Goal: Transaction & Acquisition: Purchase product/service

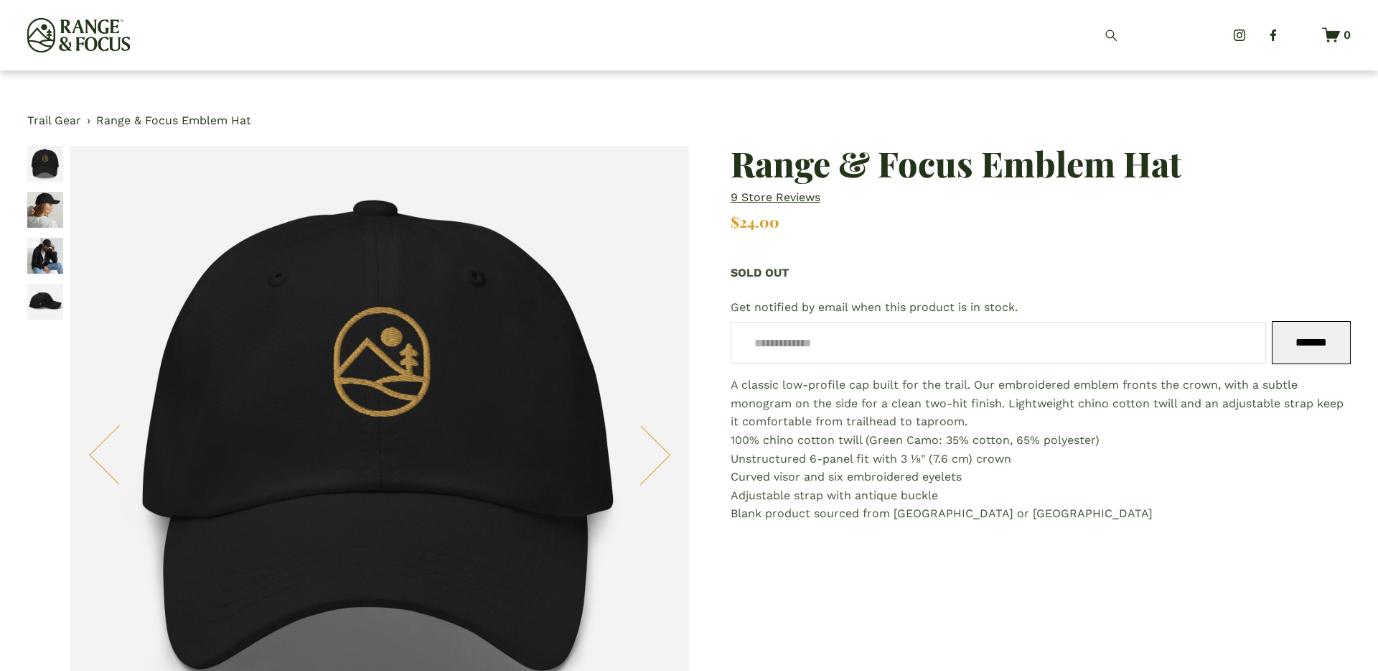
click at [56, 124] on link "Trail Gear" at bounding box center [54, 120] width 54 height 19
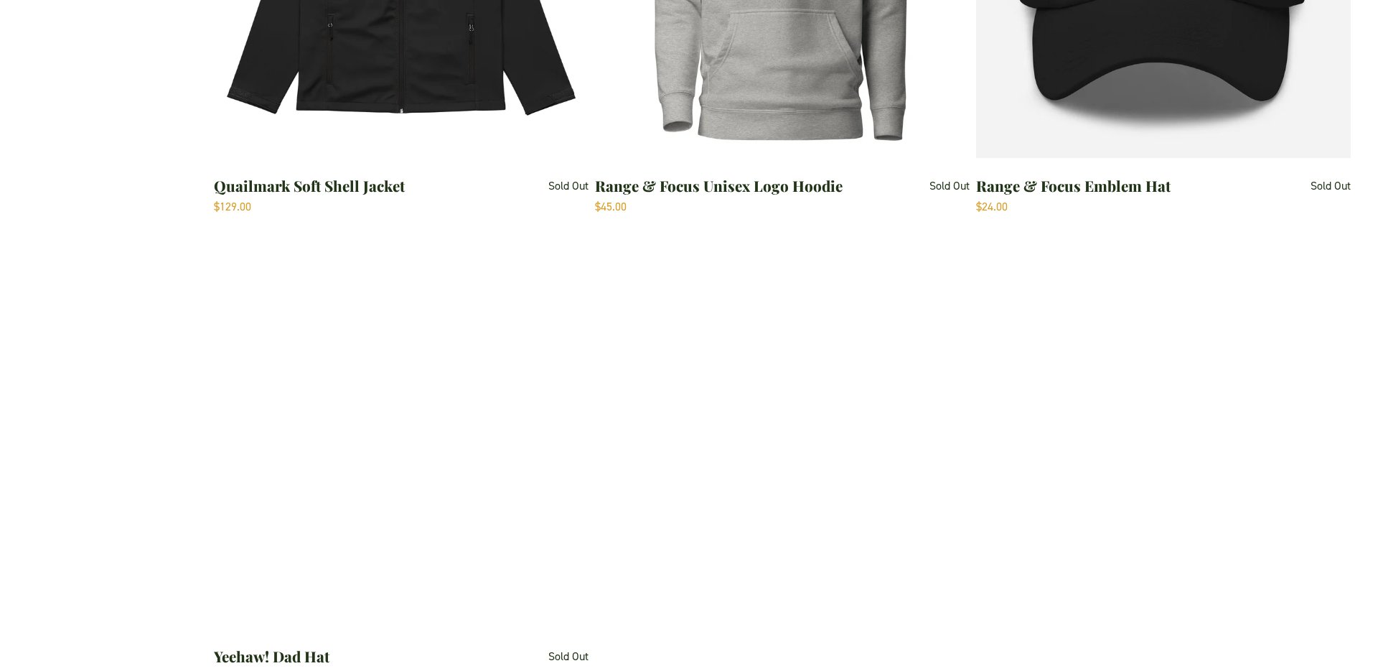
scroll to position [841, 0]
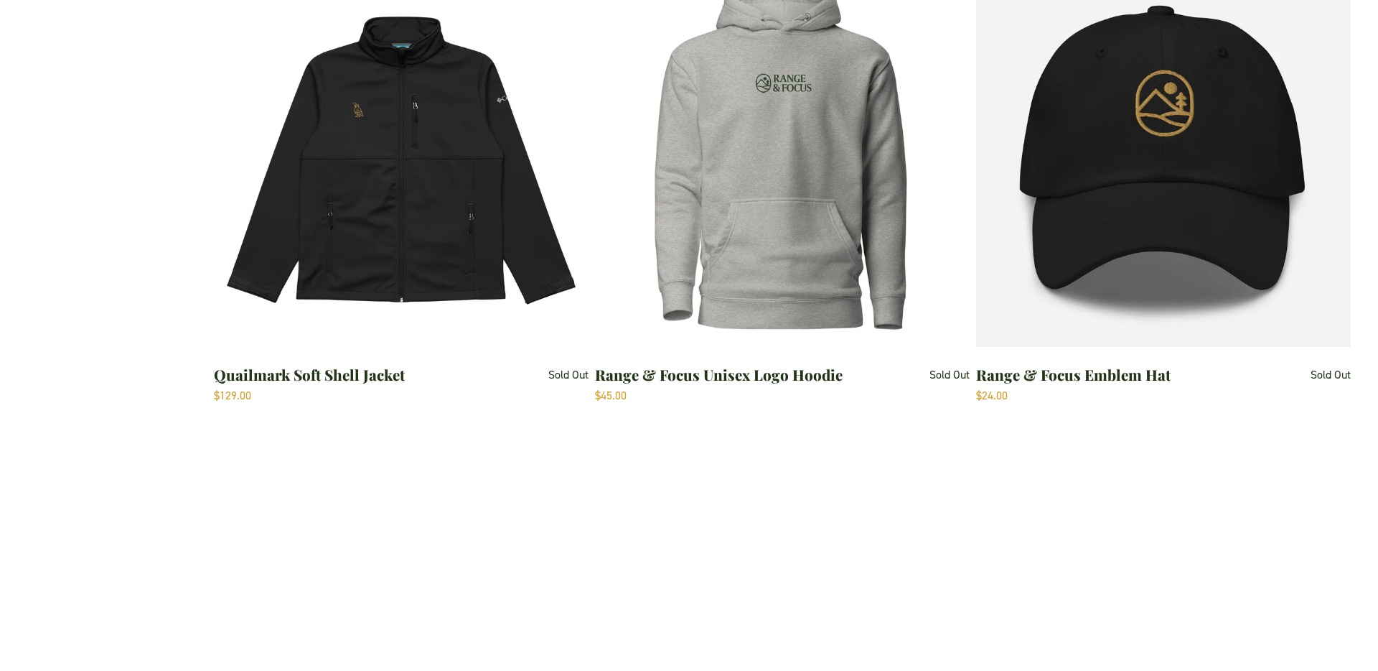
scroll to position [666, 0]
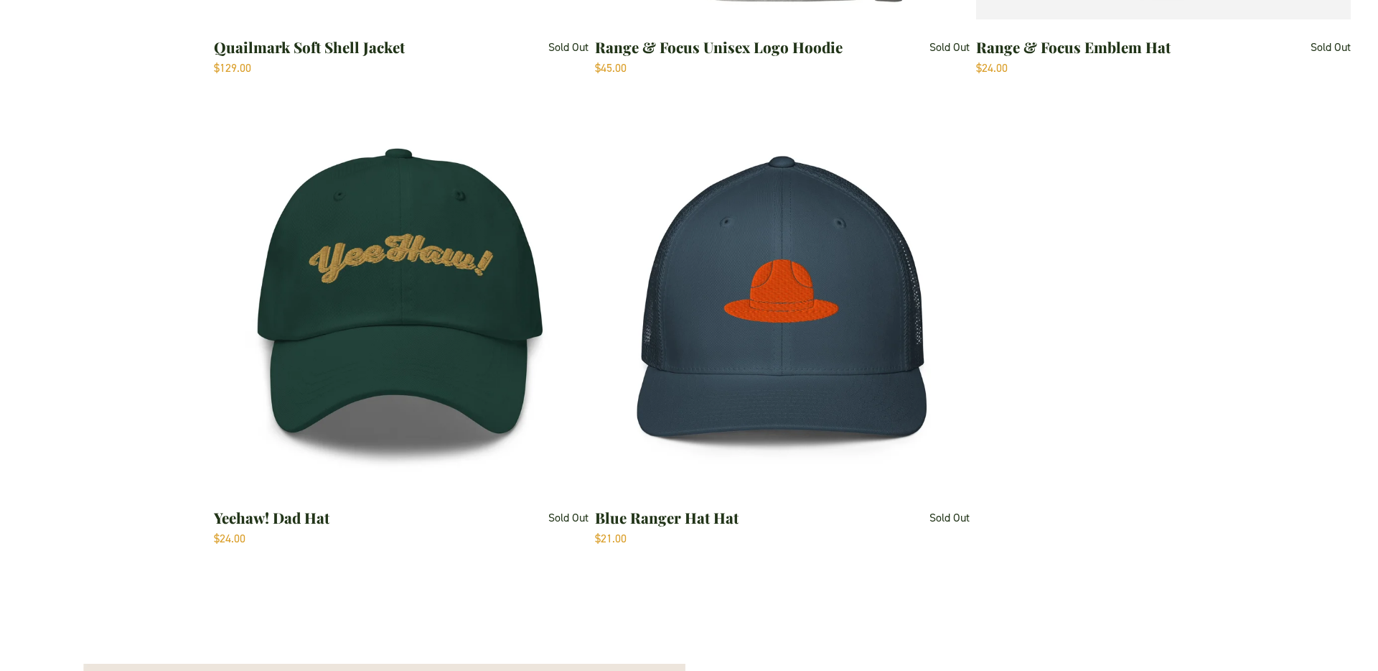
scroll to position [999, 0]
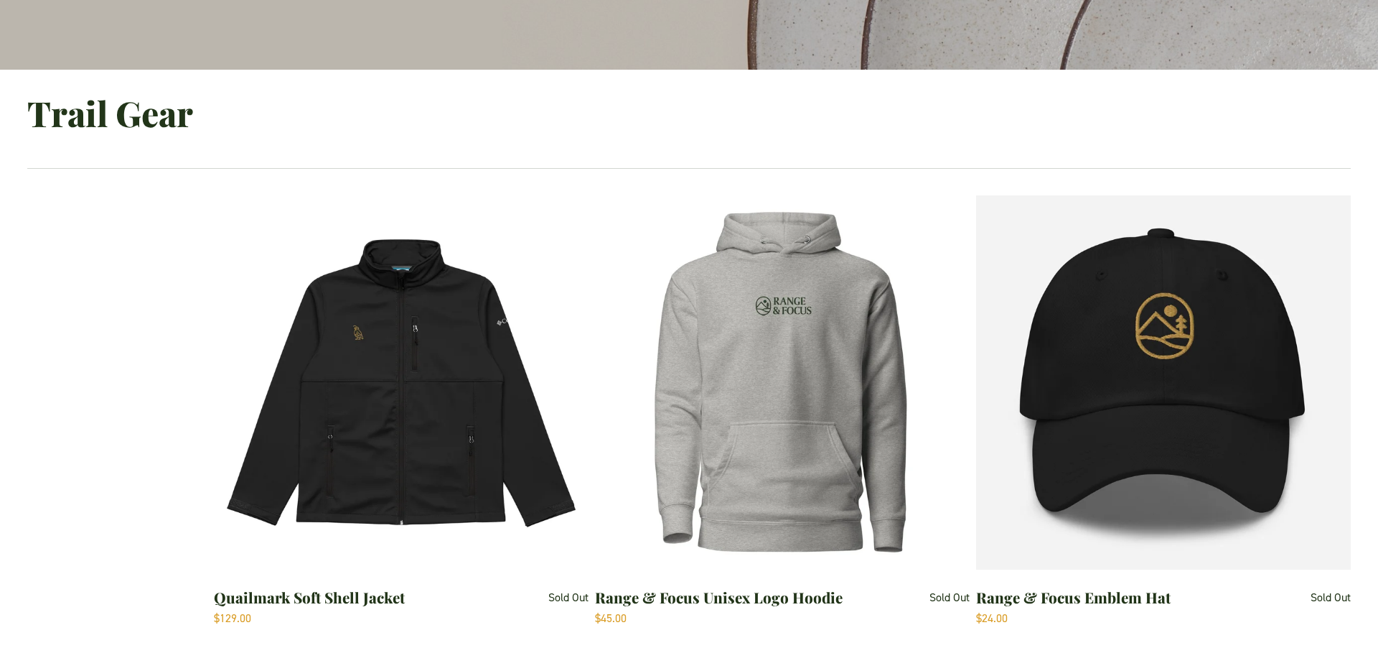
scroll to position [447, 0]
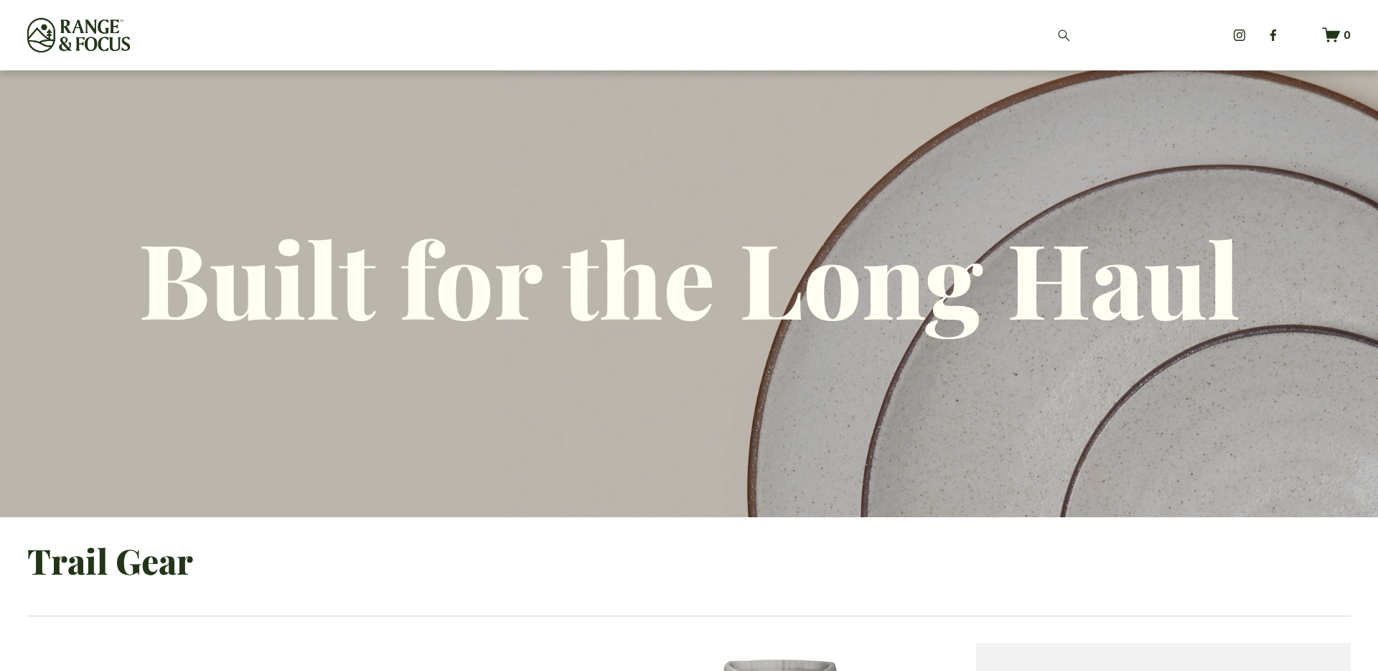
scroll to position [447, 0]
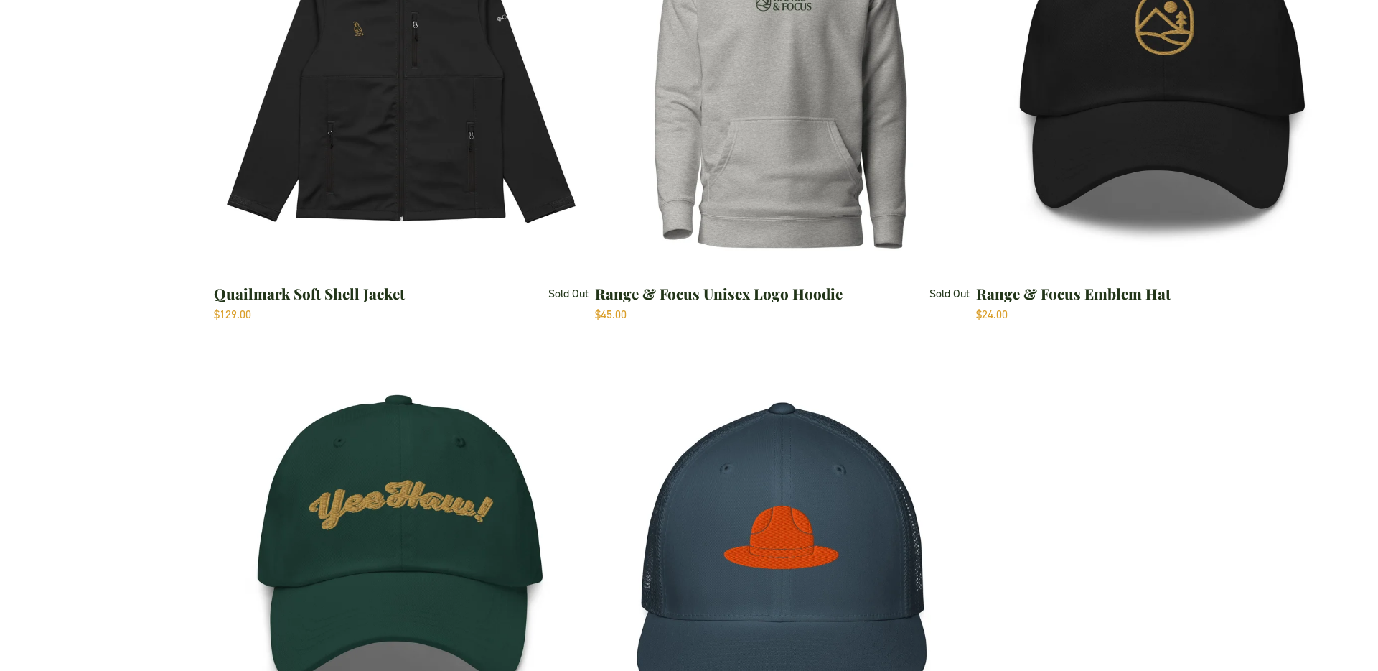
scroll to position [795, 0]
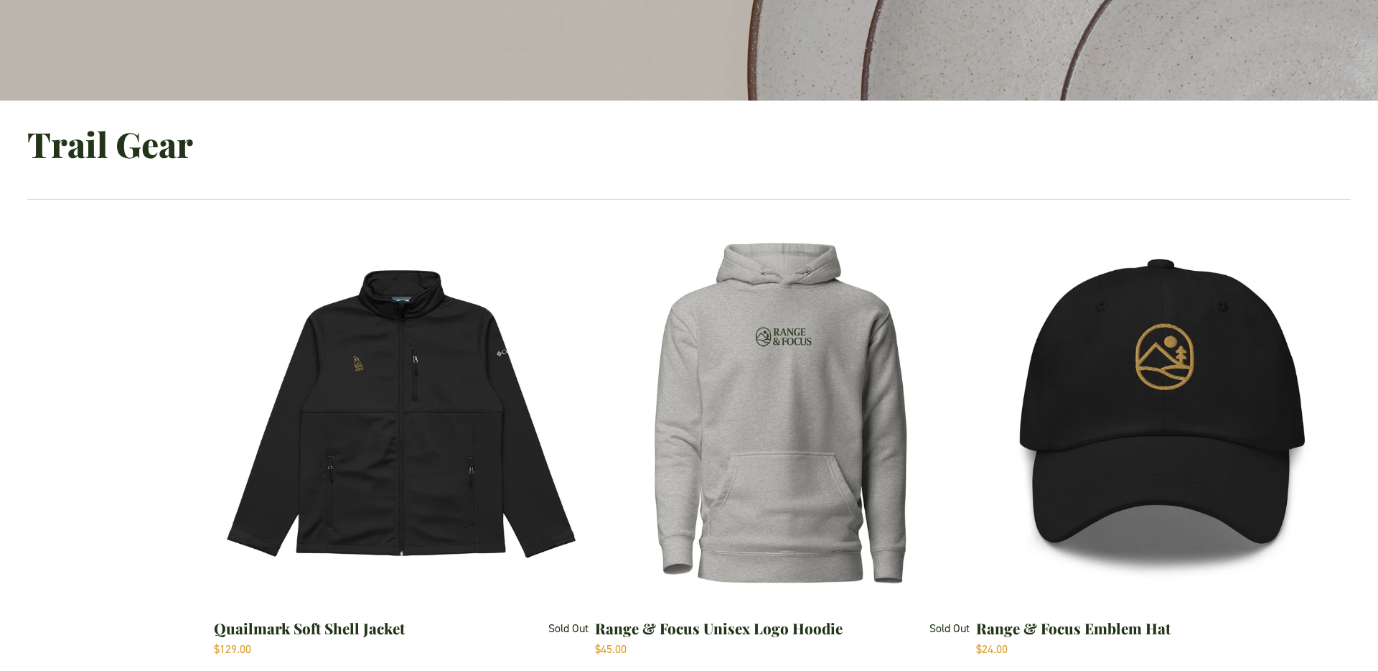
scroll to position [389, 0]
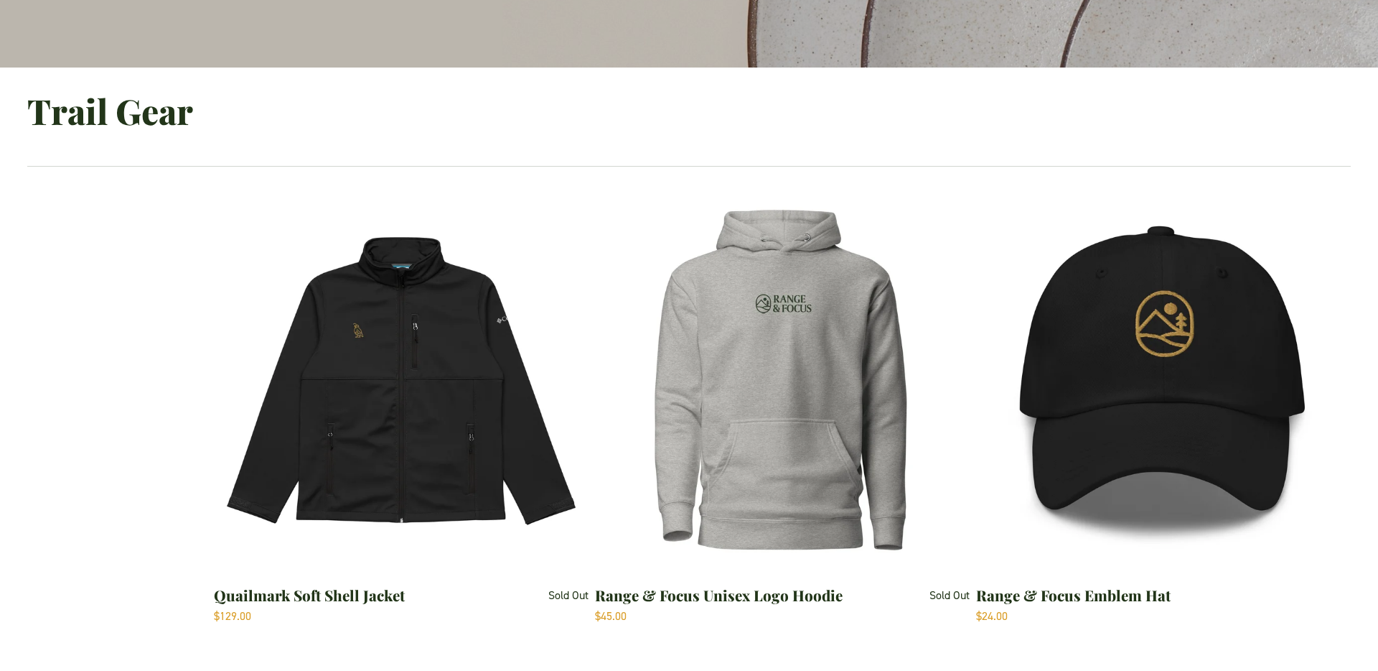
scroll to position [606, 0]
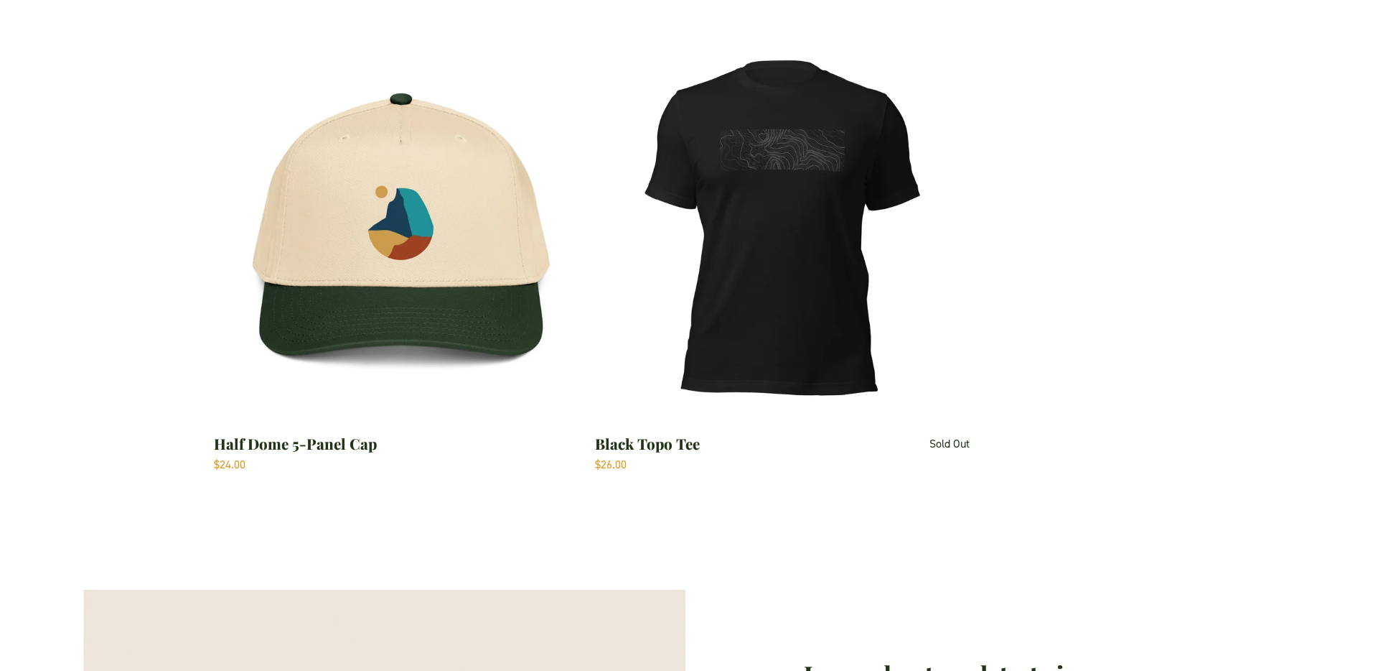
scroll to position [1541, 0]
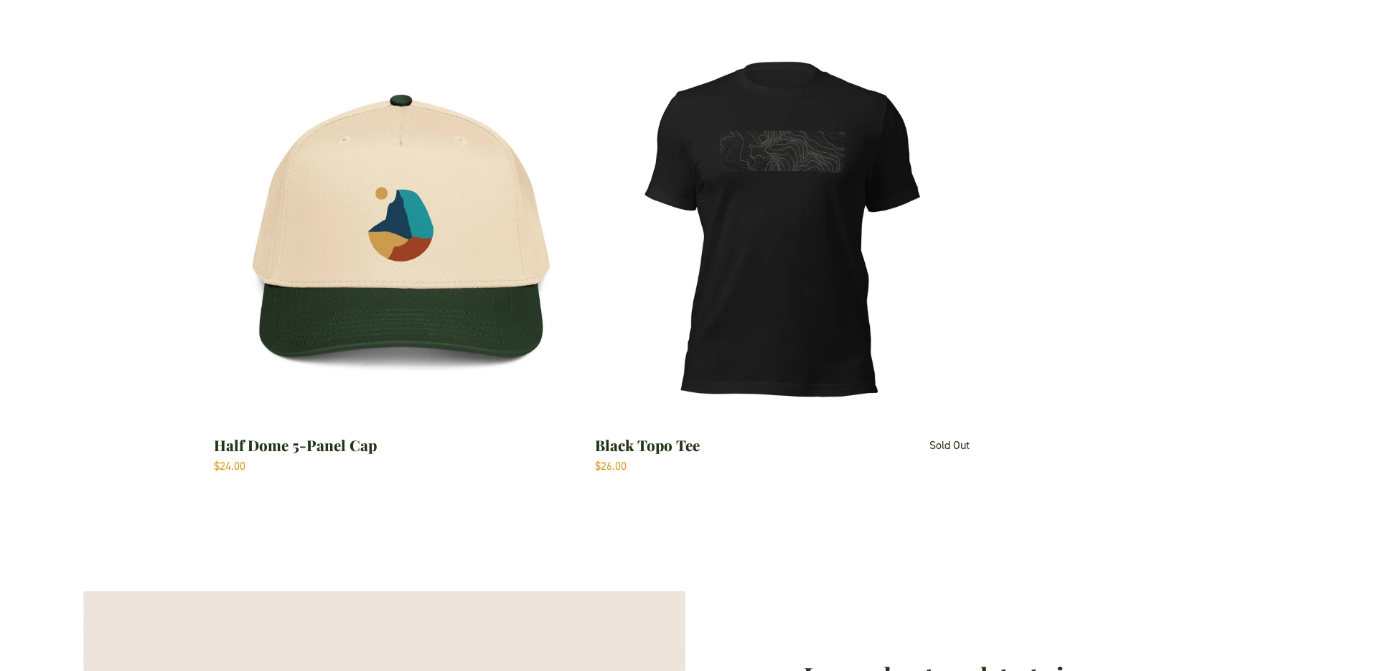
click at [726, 142] on img "Black Topo Tee" at bounding box center [782, 230] width 374 height 374
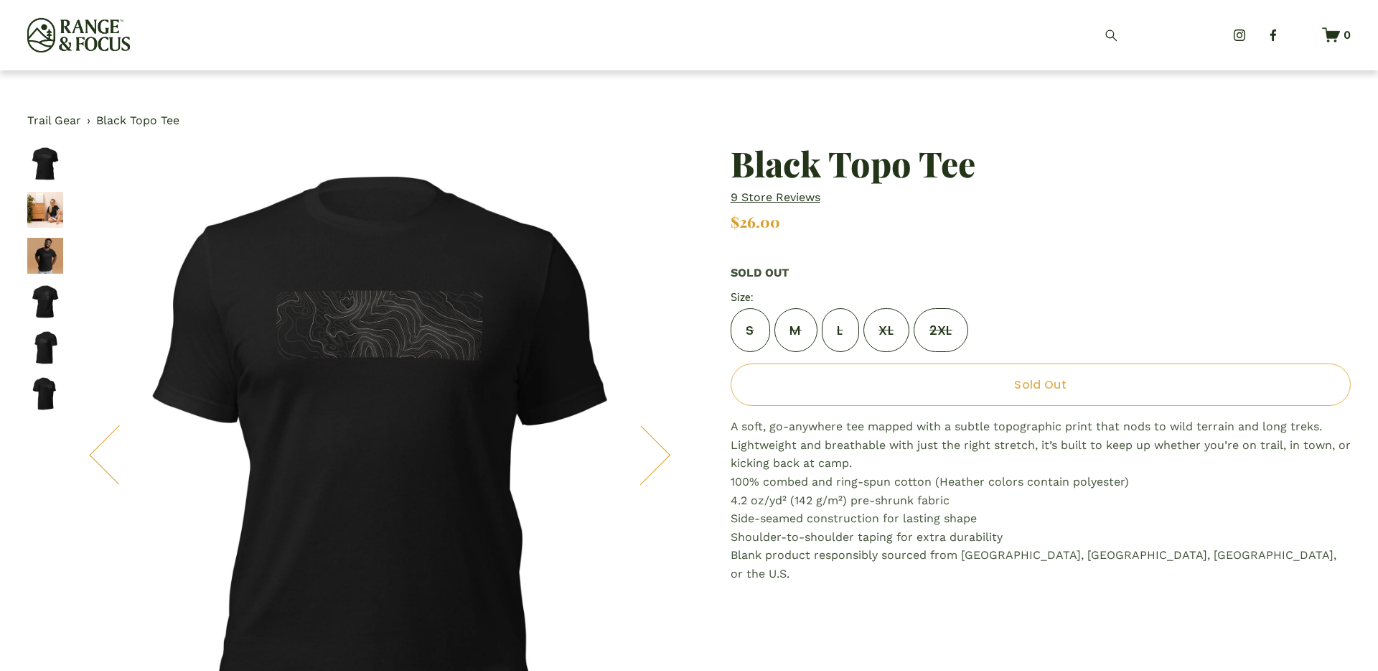
click at [47, 303] on img "Image 4 of 6" at bounding box center [45, 302] width 36 height 36
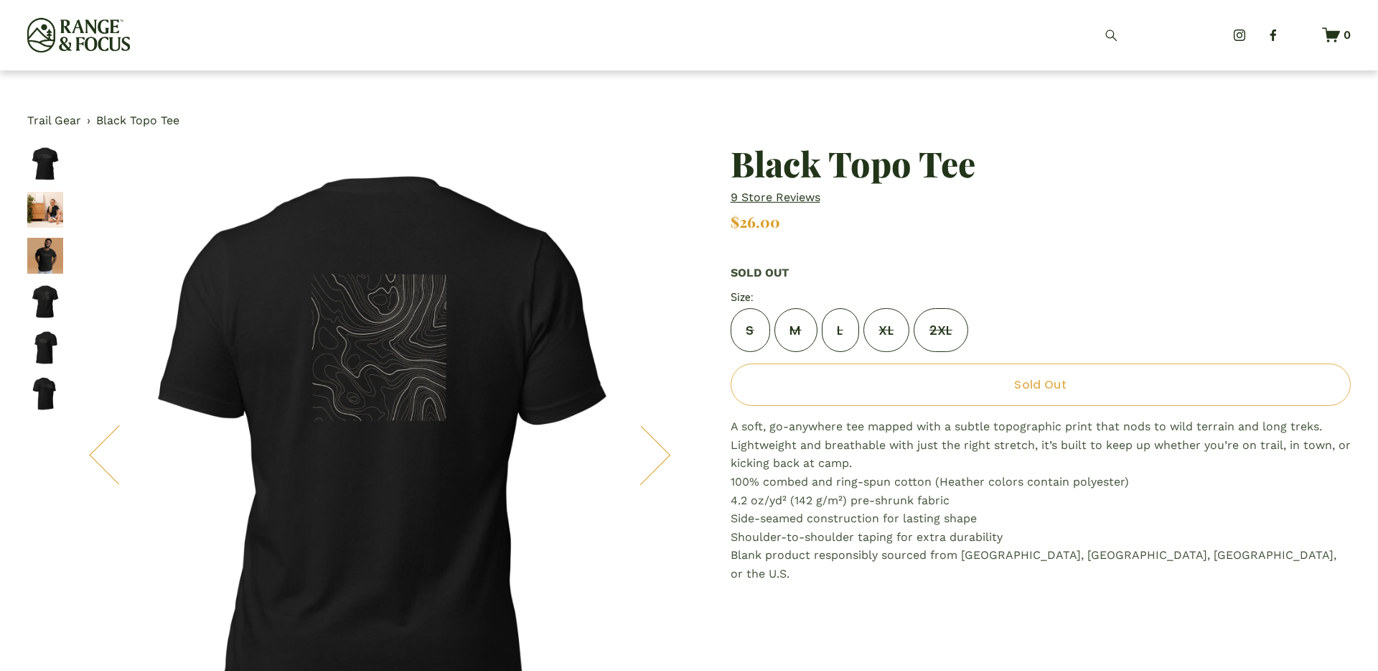
click at [48, 169] on img "Image 1 of 6" at bounding box center [45, 164] width 36 height 36
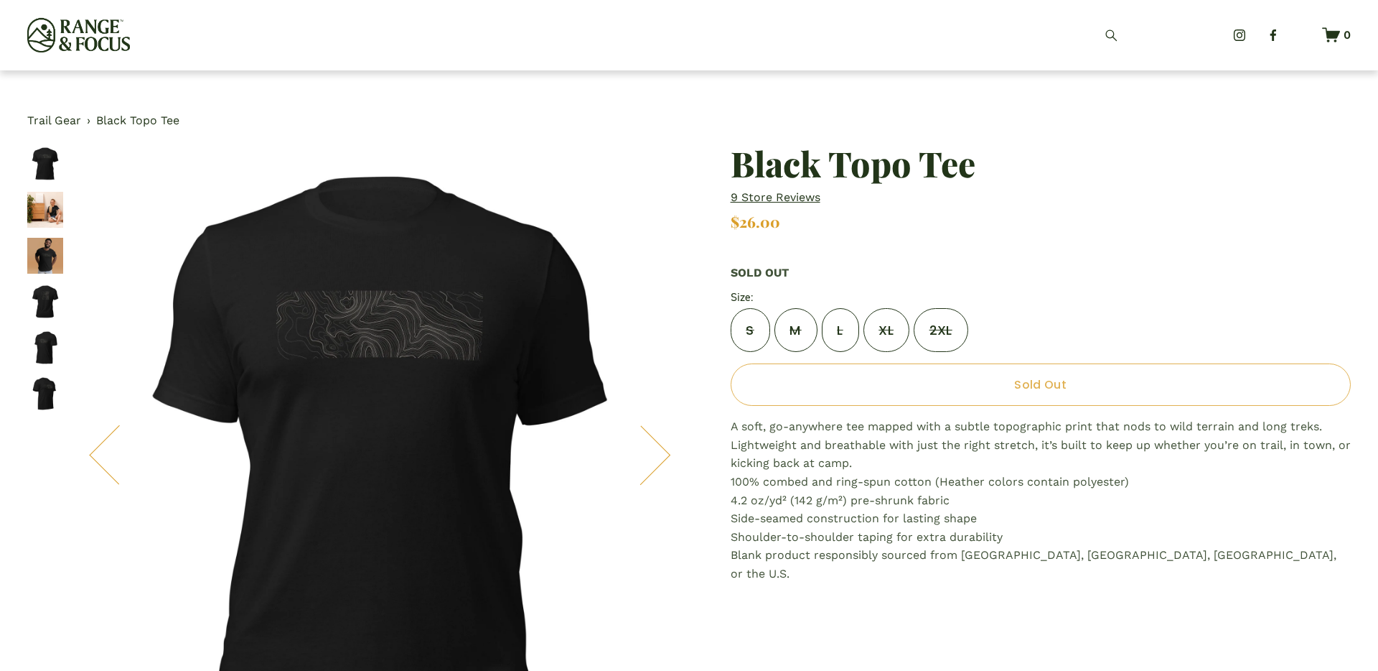
click at [41, 308] on img "Image 4 of 6" at bounding box center [45, 302] width 36 height 36
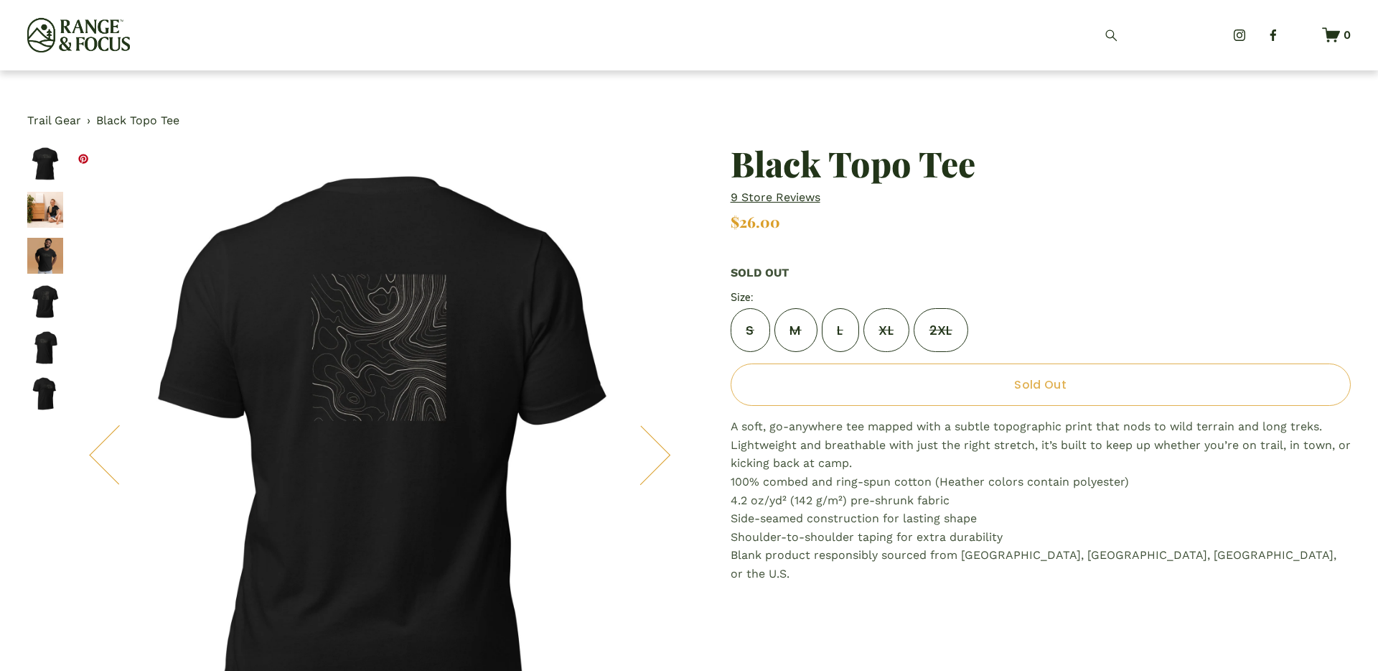
click at [72, 192] on div "Image 4 of 6" at bounding box center [379, 455] width 619 height 619
click at [53, 174] on img "Image 1 of 6" at bounding box center [45, 164] width 36 height 36
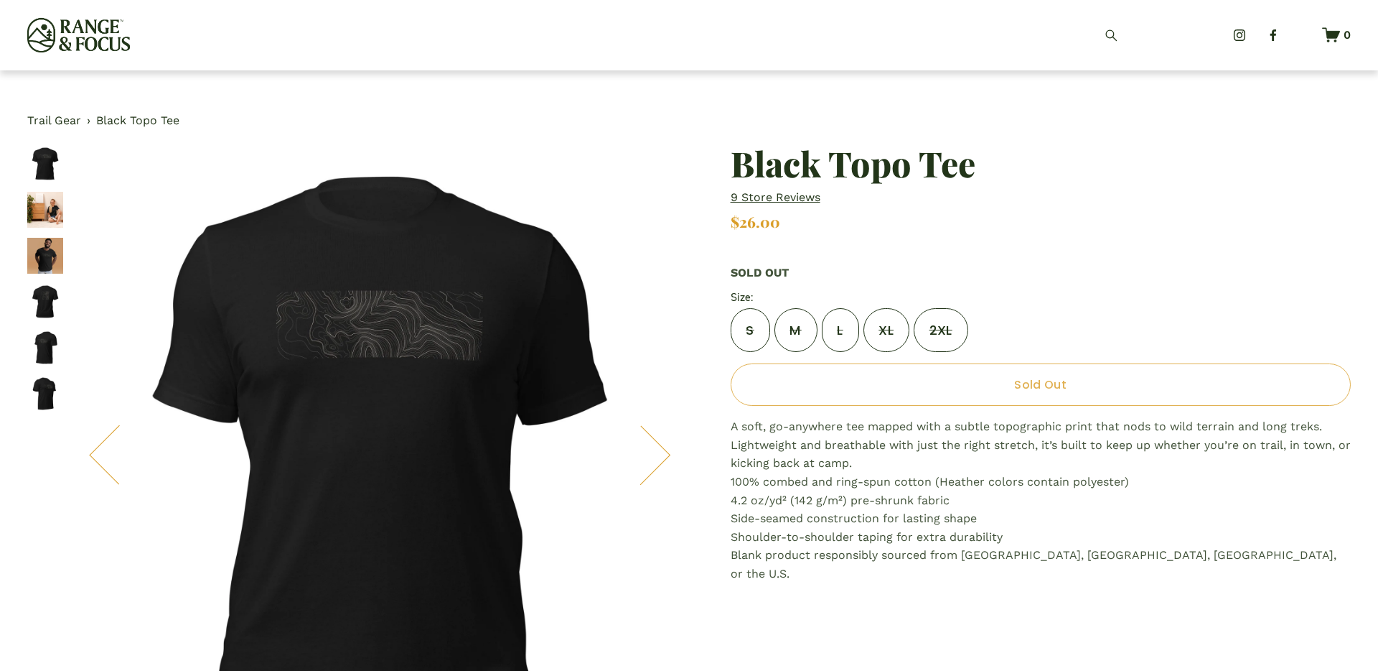
click at [54, 116] on link "Trail Gear" at bounding box center [54, 120] width 54 height 19
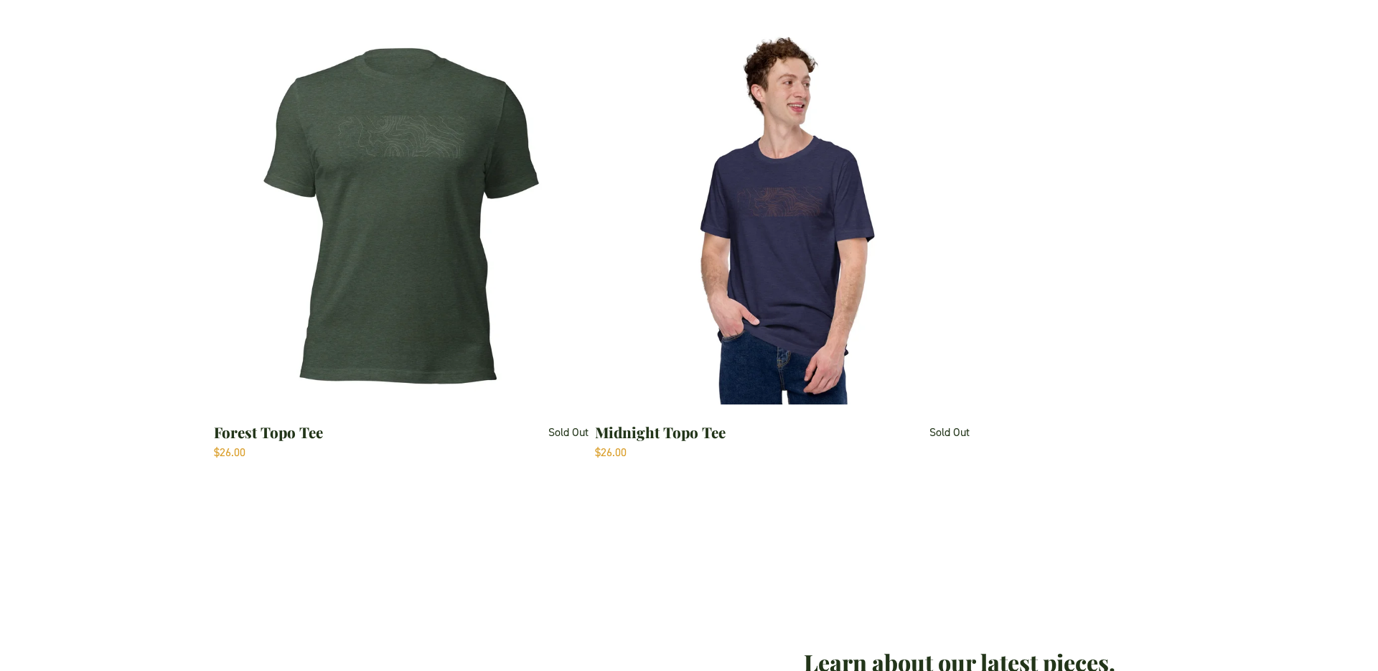
scroll to position [2036, 0]
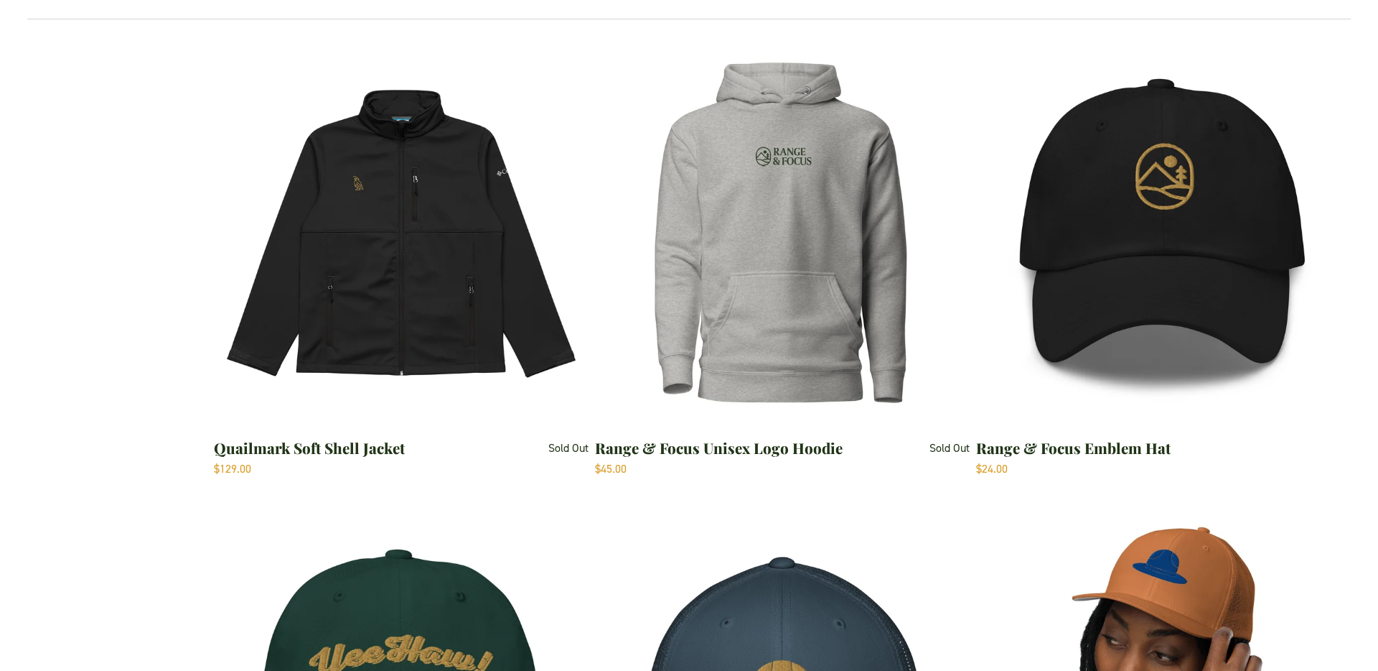
scroll to position [592, 0]
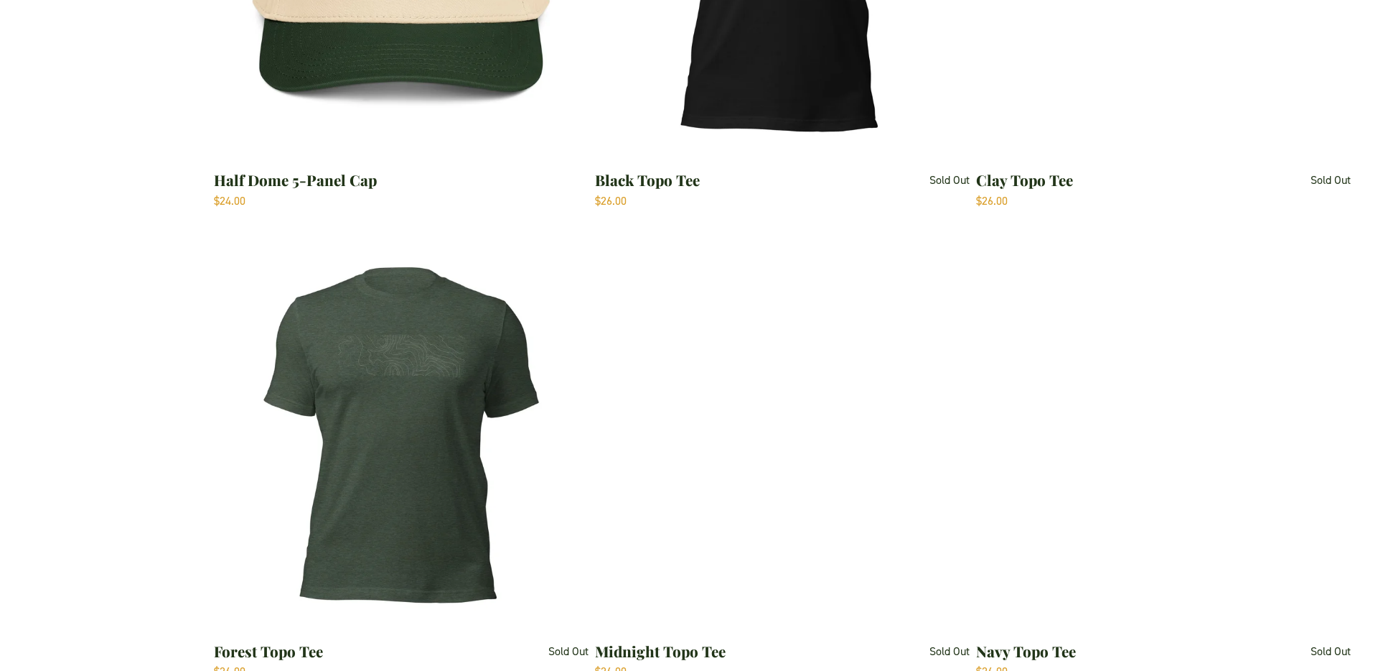
scroll to position [1818, 0]
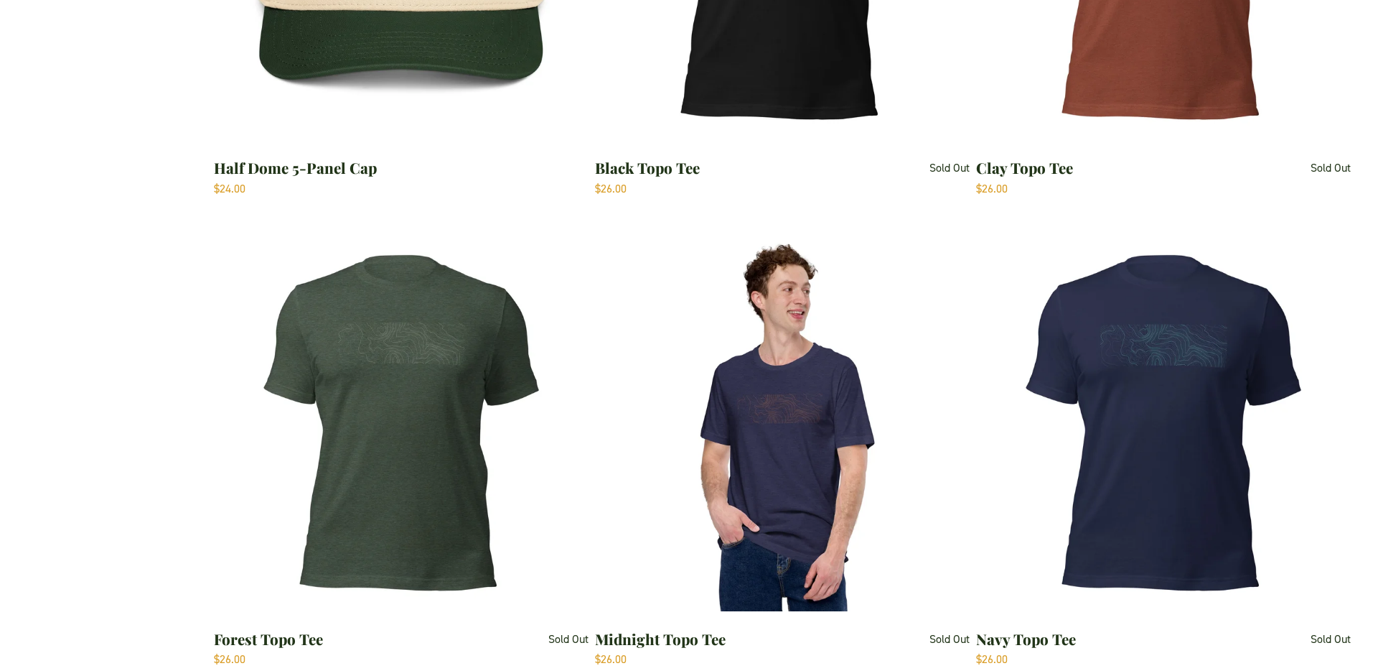
click at [1148, 403] on img "Navy Topo Tee" at bounding box center [1163, 423] width 374 height 374
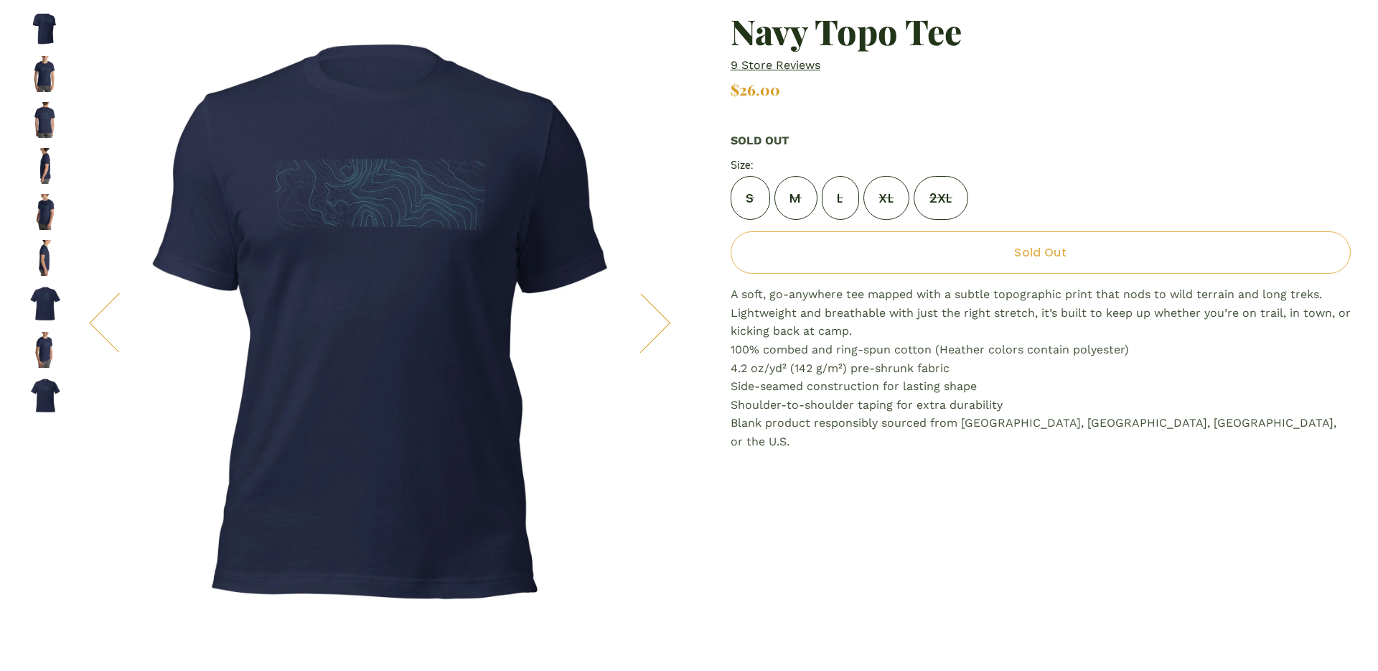
scroll to position [136, 0]
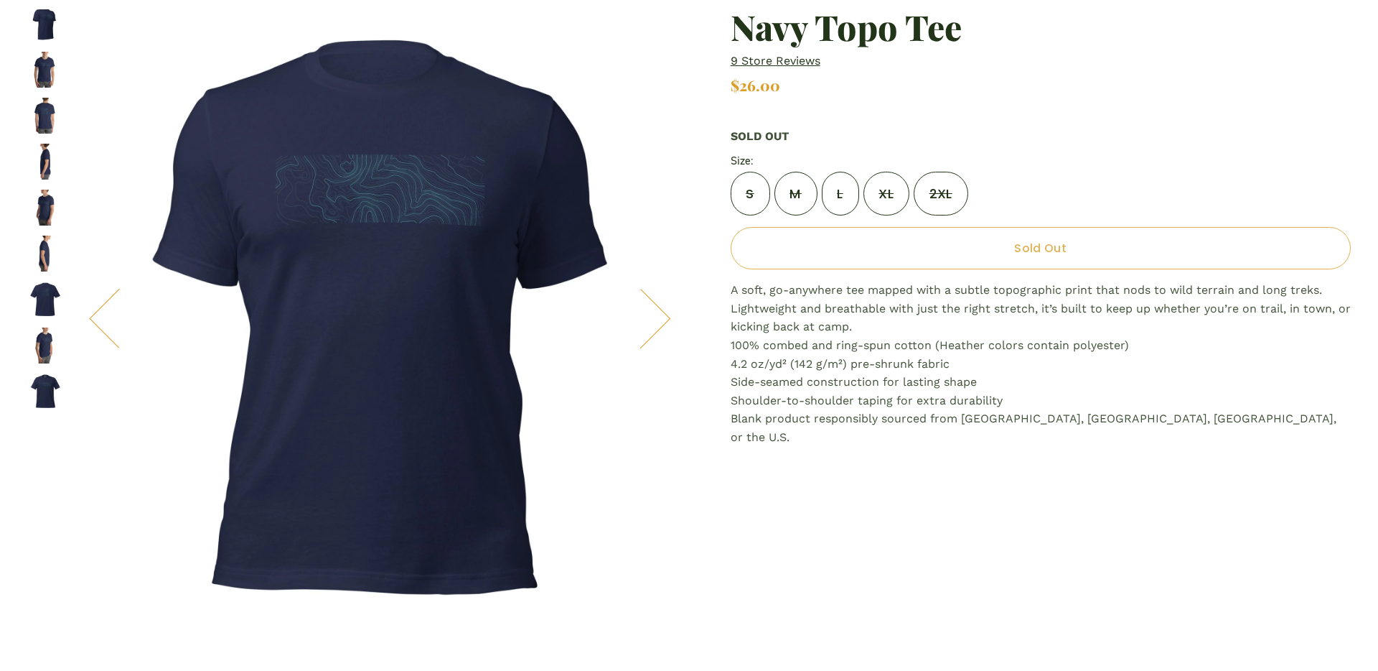
click at [45, 307] on img "Image 11 of 13" at bounding box center [45, 299] width 36 height 36
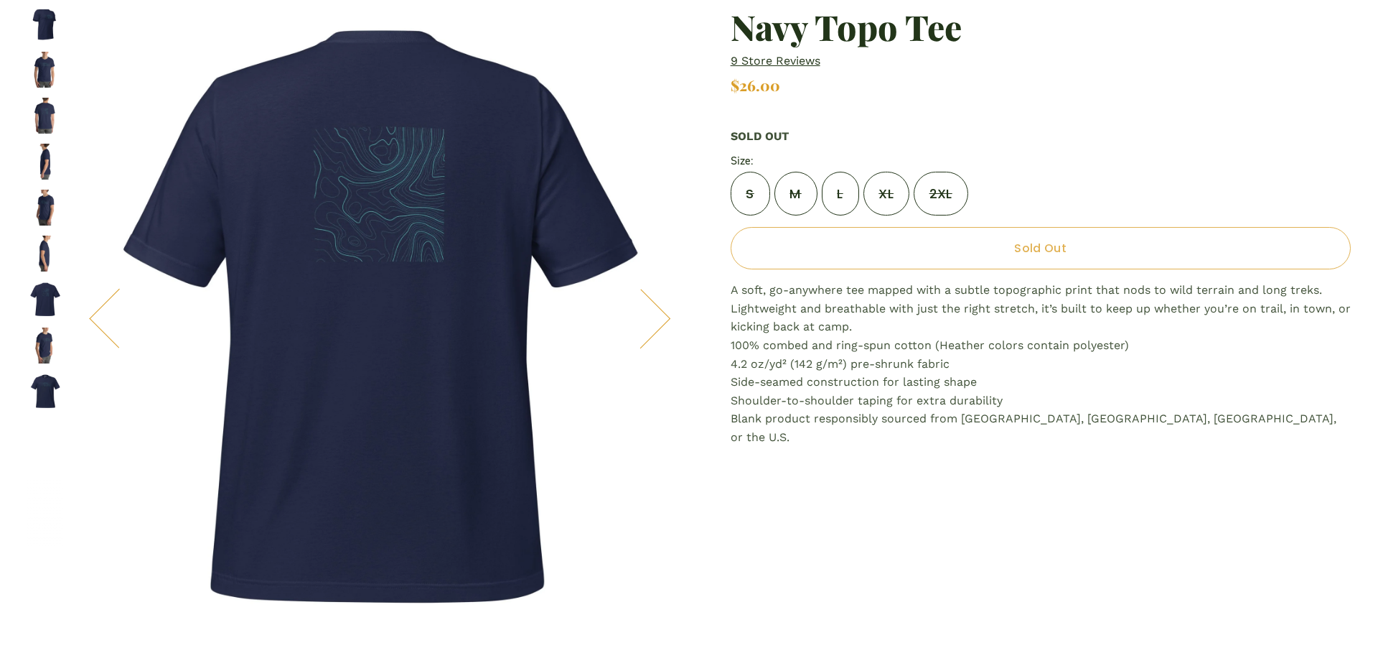
click at [42, 391] on img "Image 13 of 13" at bounding box center [45, 391] width 36 height 36
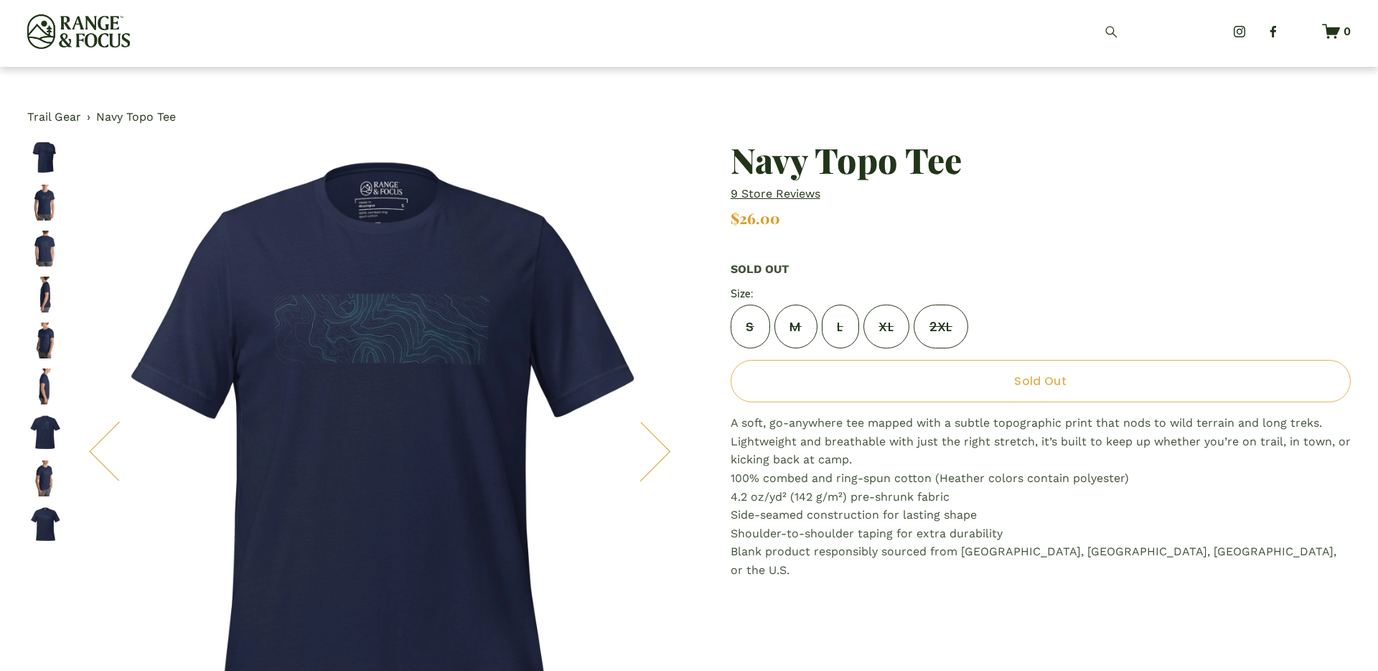
scroll to position [0, 0]
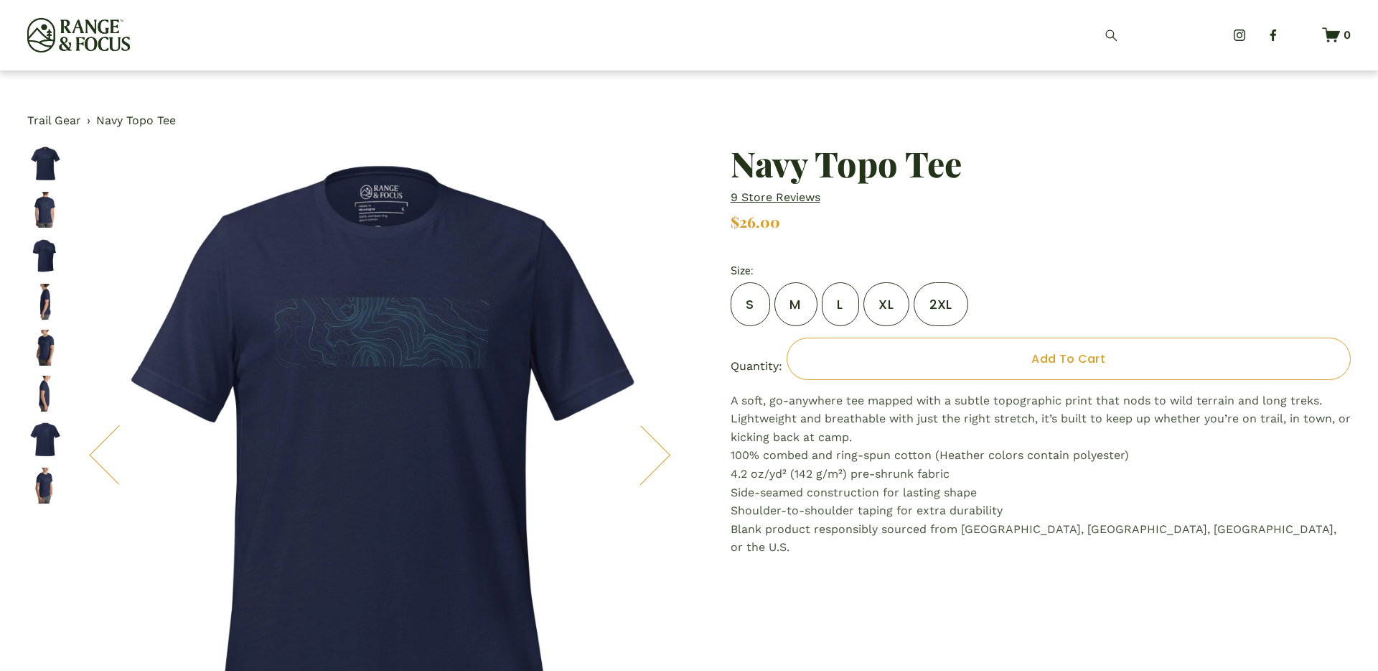
click at [65, 120] on link "Trail Gear" at bounding box center [54, 120] width 54 height 19
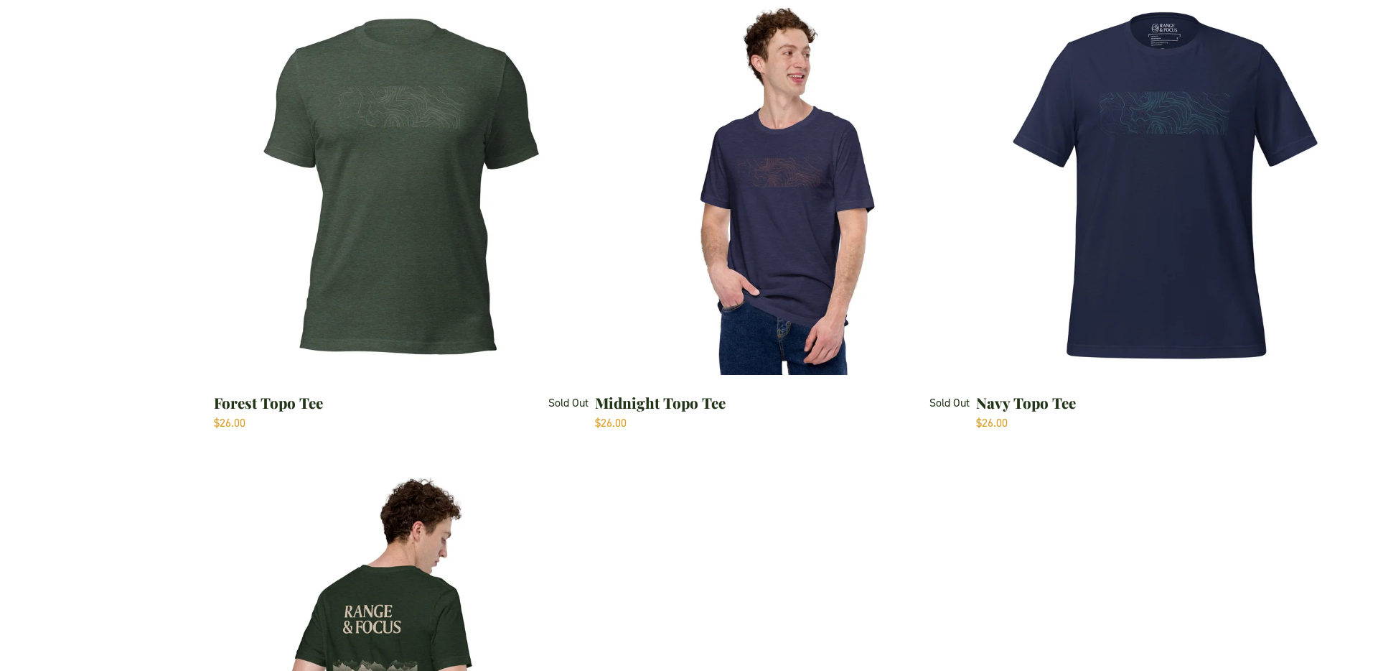
scroll to position [2074, 0]
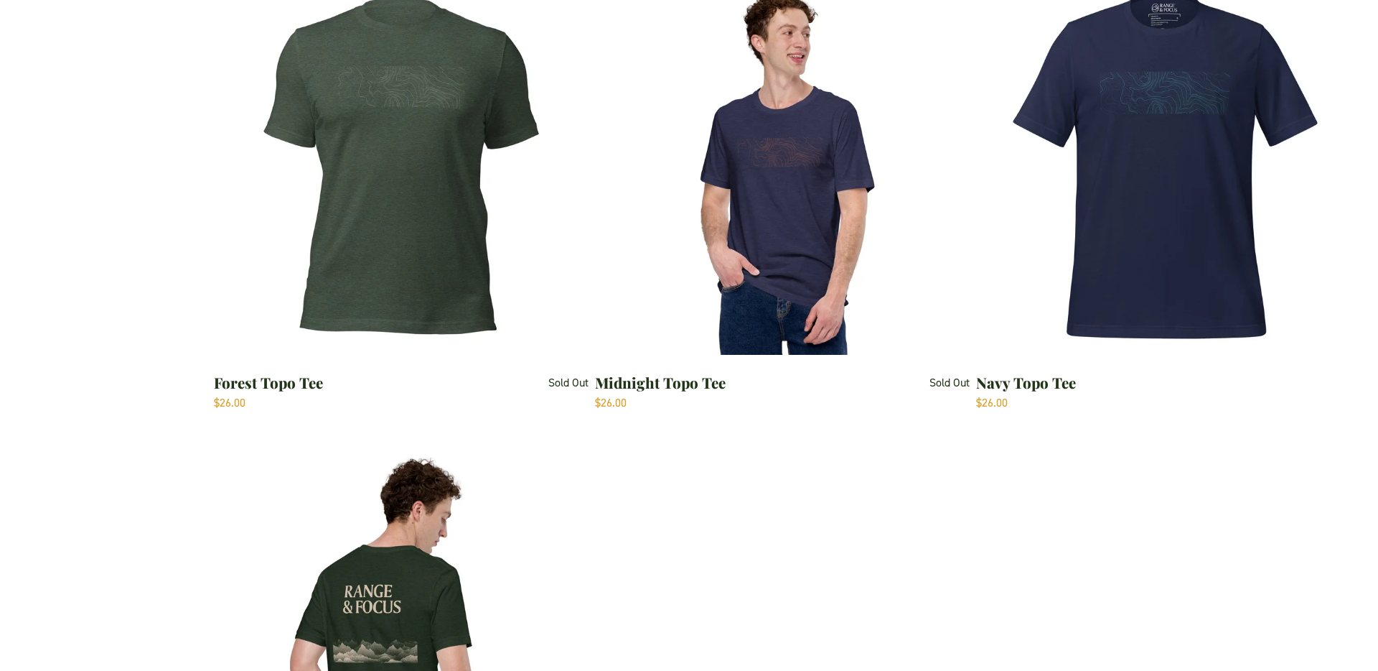
click at [384, 551] on img "Green Branded Tee" at bounding box center [401, 638] width 374 height 374
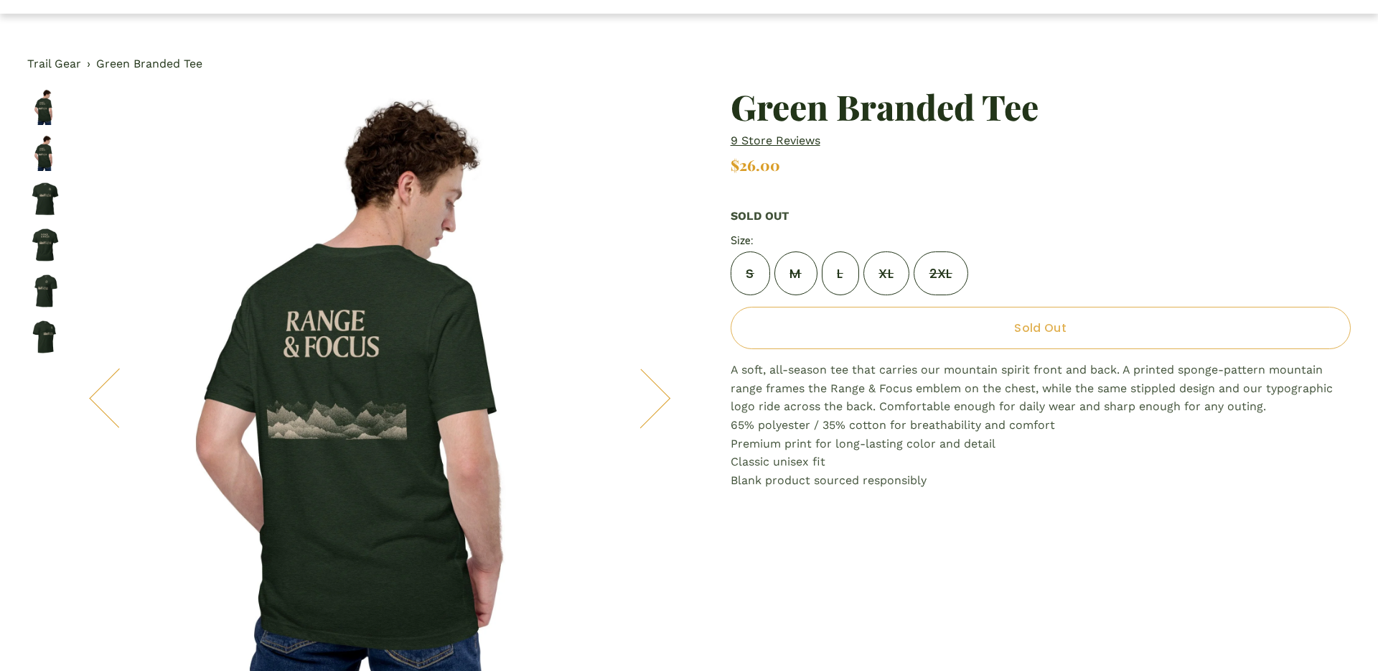
scroll to position [89, 0]
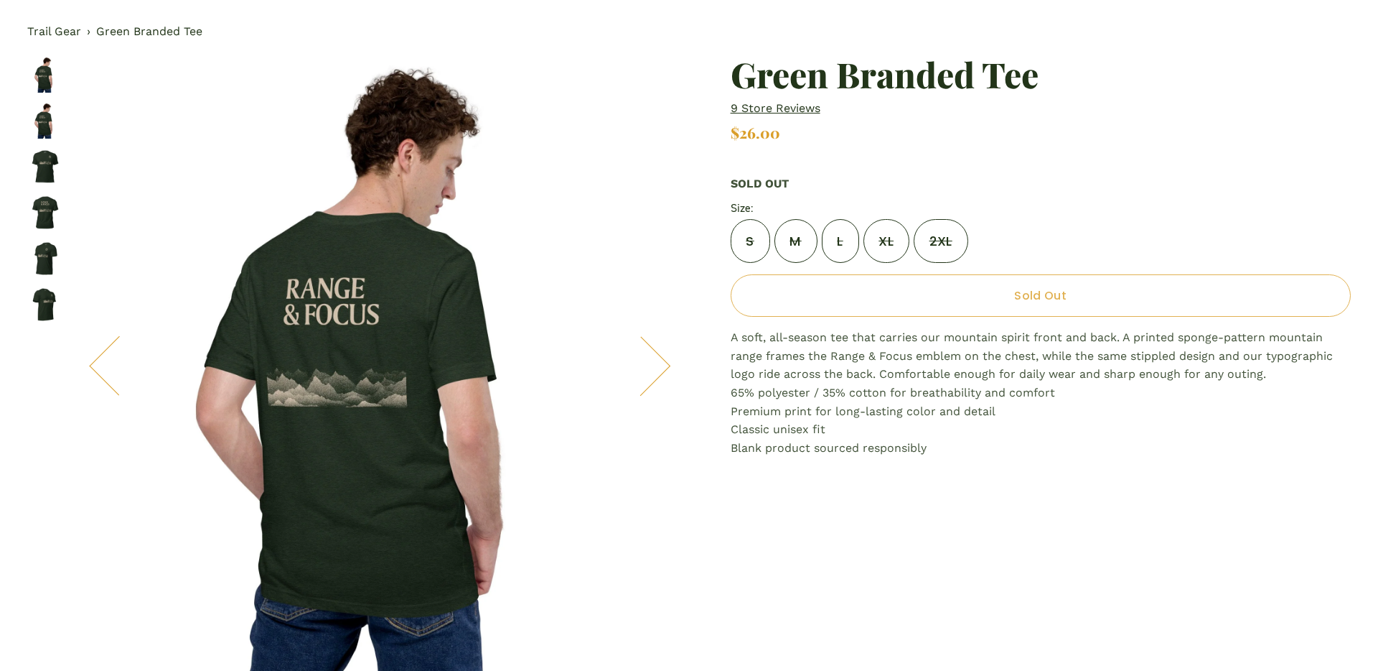
click at [48, 172] on img "Image 3 of 6" at bounding box center [45, 167] width 36 height 36
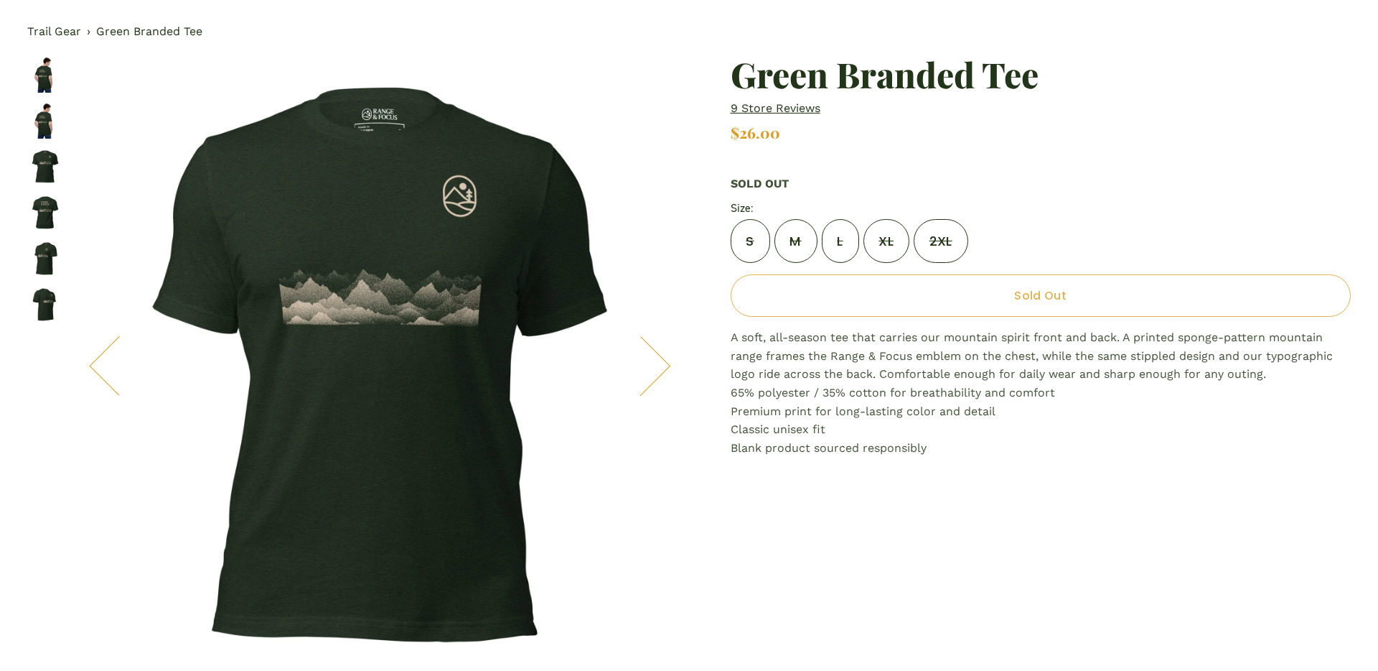
click at [42, 121] on img "Image 2 of 6" at bounding box center [45, 121] width 36 height 36
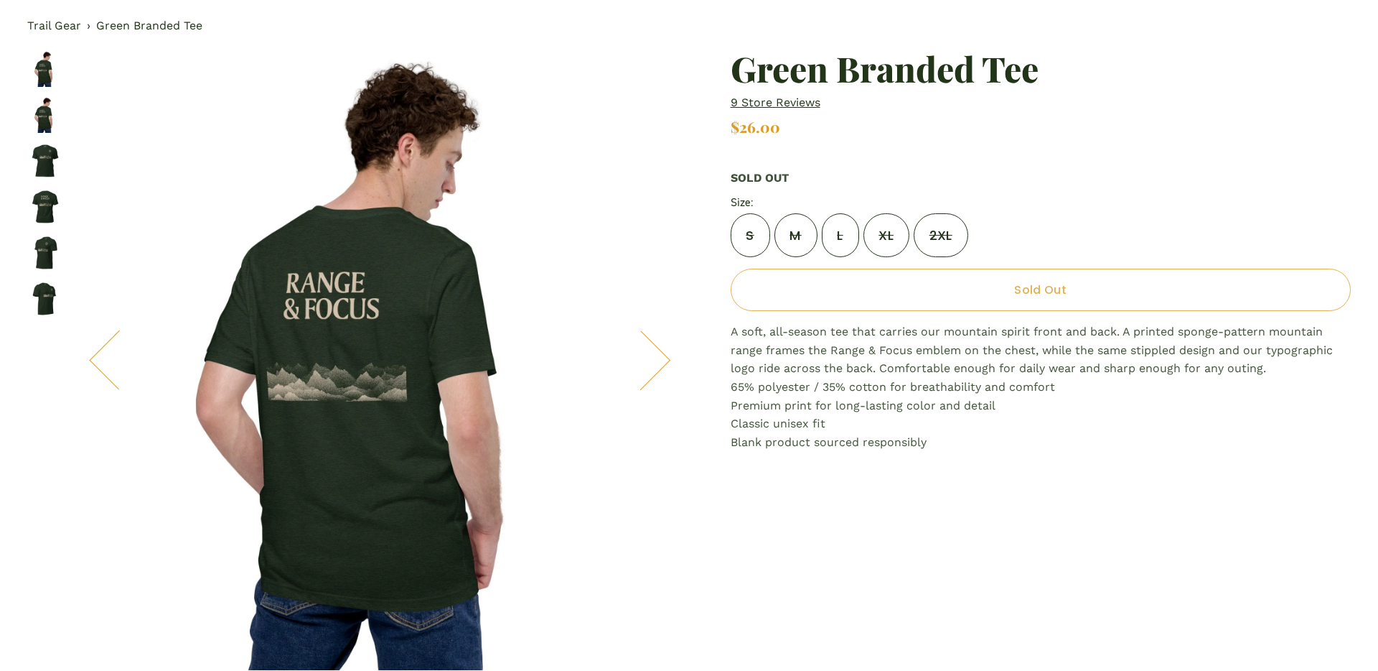
scroll to position [88, 0]
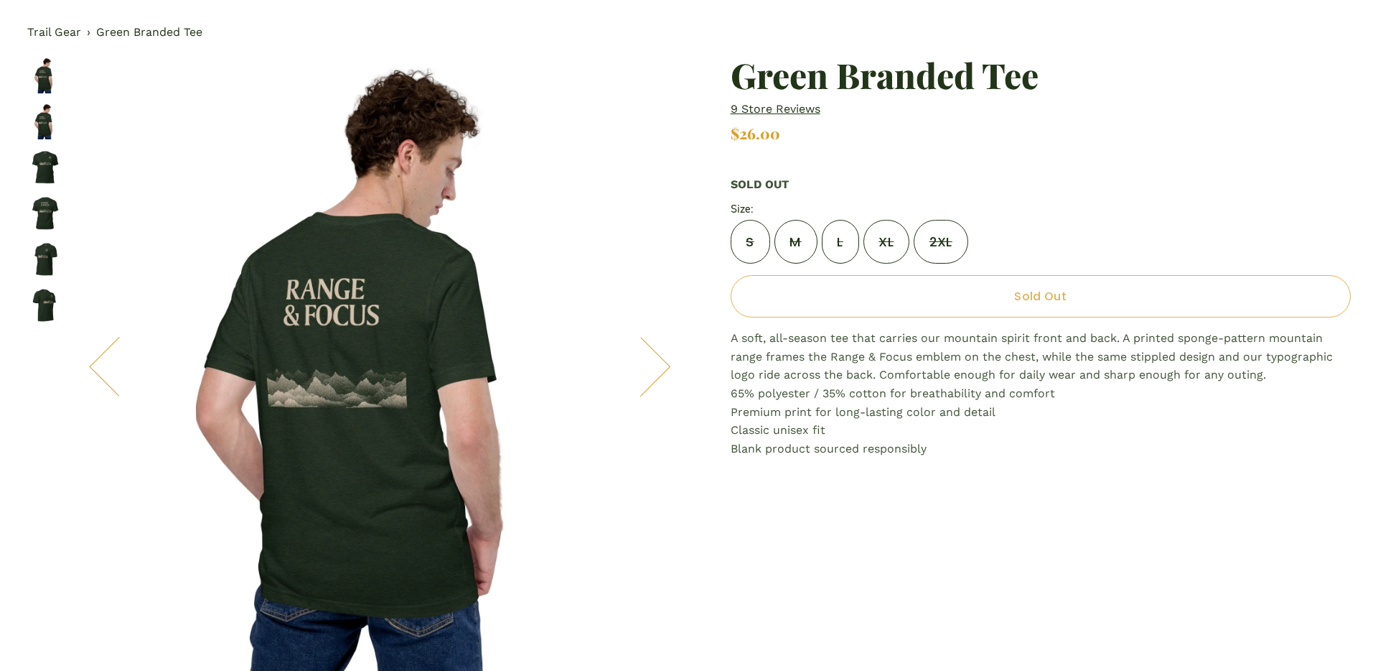
click at [36, 70] on img "Image 1 of 6" at bounding box center [45, 75] width 36 height 36
click at [42, 73] on img "Image 1 of 6" at bounding box center [45, 75] width 36 height 36
click at [40, 123] on img "Image 2 of 6" at bounding box center [45, 121] width 36 height 36
click at [50, 132] on img "Image 2 of 6" at bounding box center [45, 121] width 36 height 36
click at [46, 78] on img "Image 1 of 6" at bounding box center [45, 75] width 36 height 36
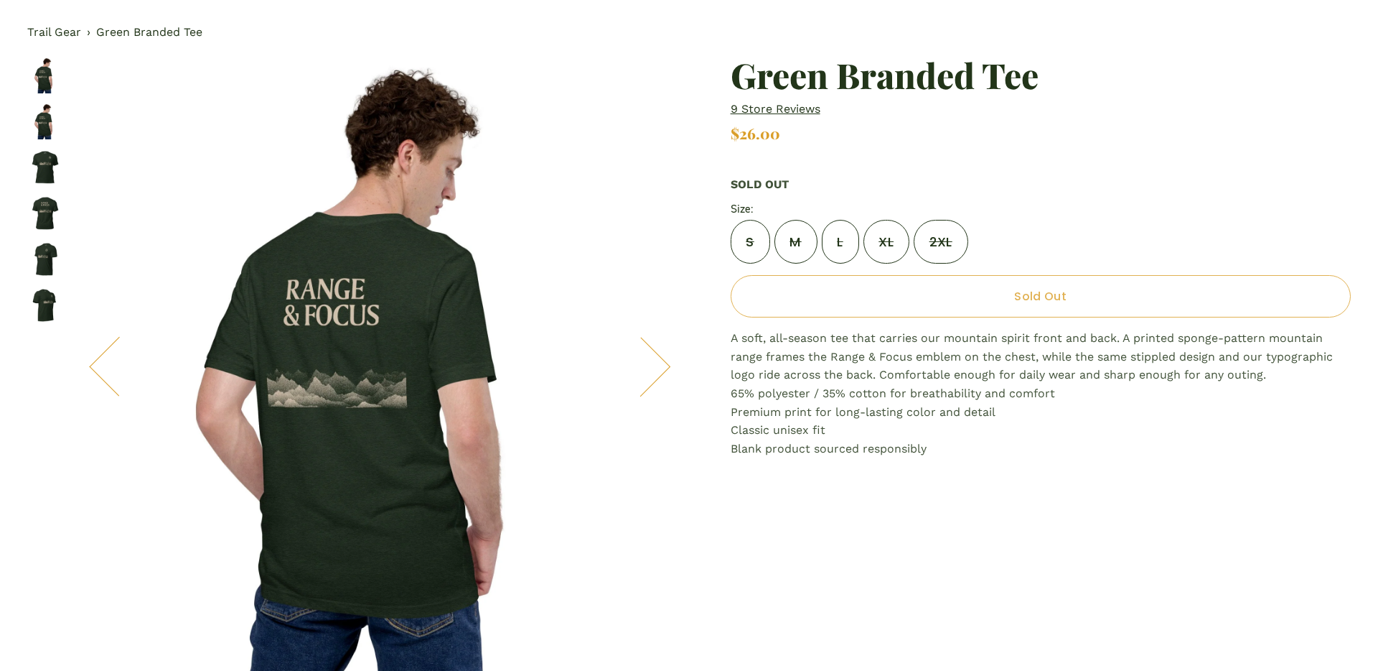
click at [45, 114] on img "Image 2 of 6" at bounding box center [45, 121] width 36 height 36
click at [63, 37] on link "Trail Gear" at bounding box center [54, 32] width 54 height 19
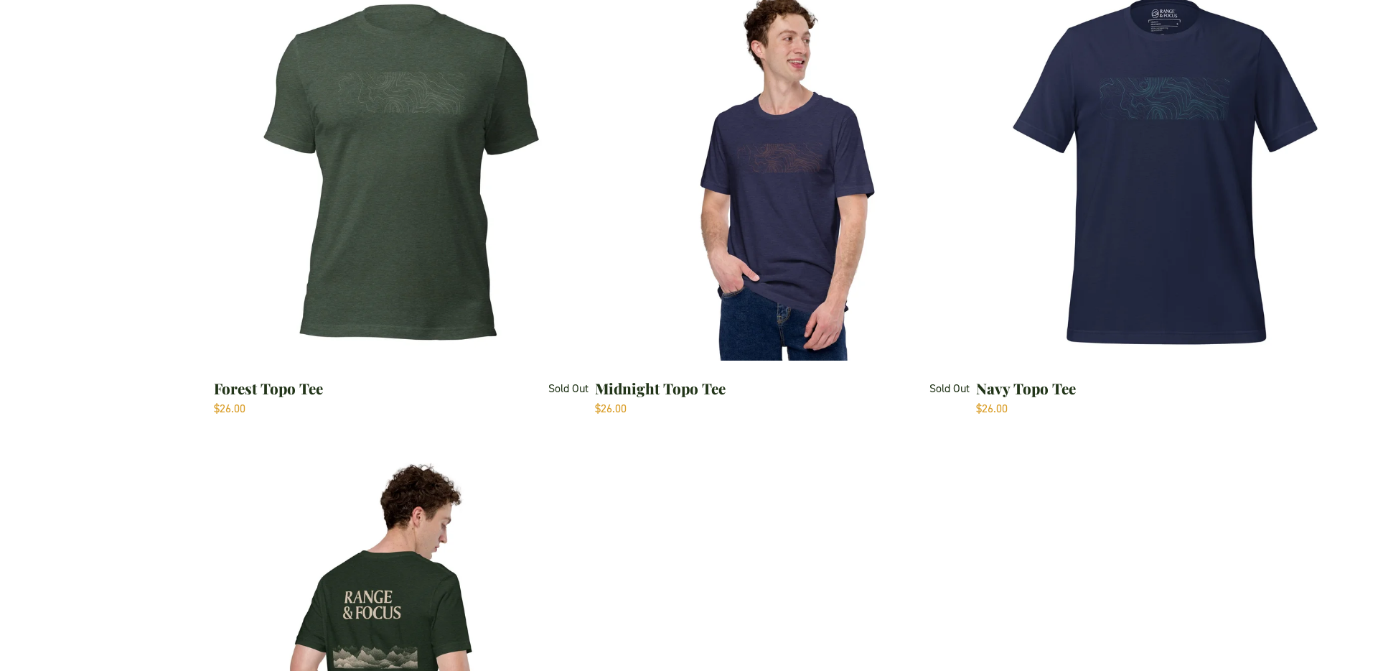
scroll to position [2065, 0]
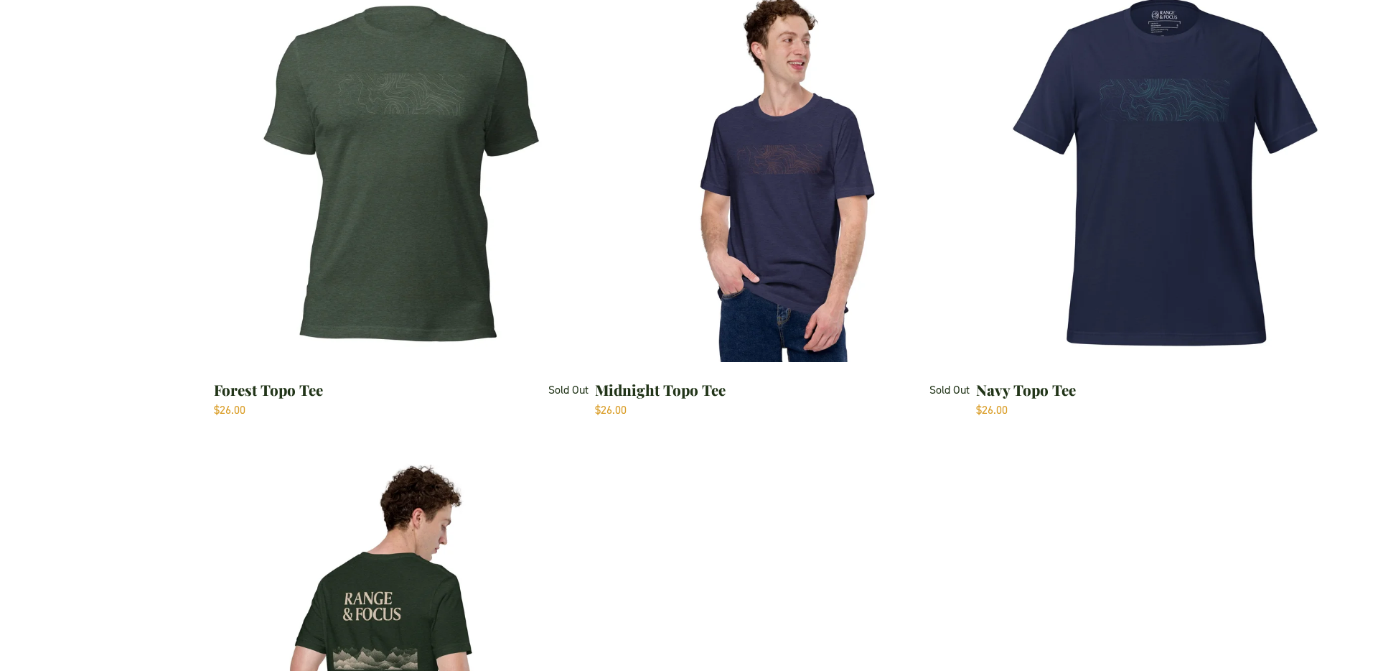
click at [780, 289] on img "Midnight Topo Tee" at bounding box center [782, 174] width 374 height 374
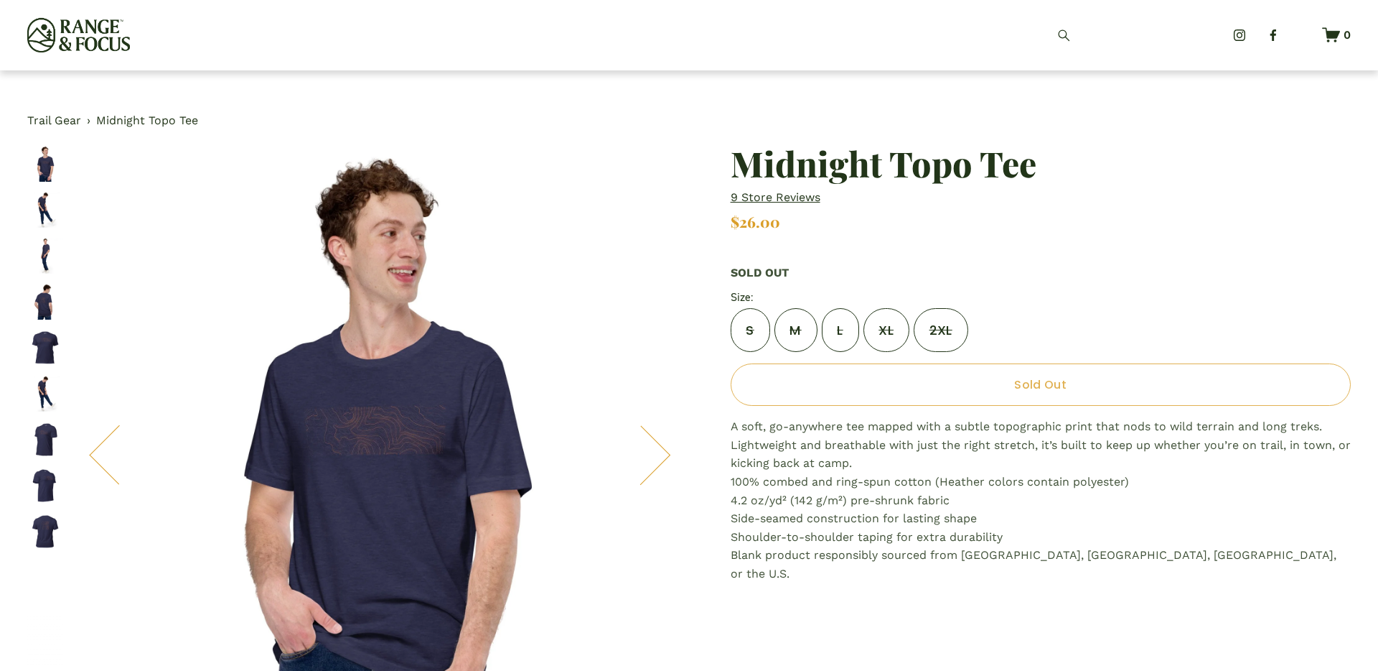
click at [42, 401] on img "Image 6 of 9" at bounding box center [45, 393] width 36 height 36
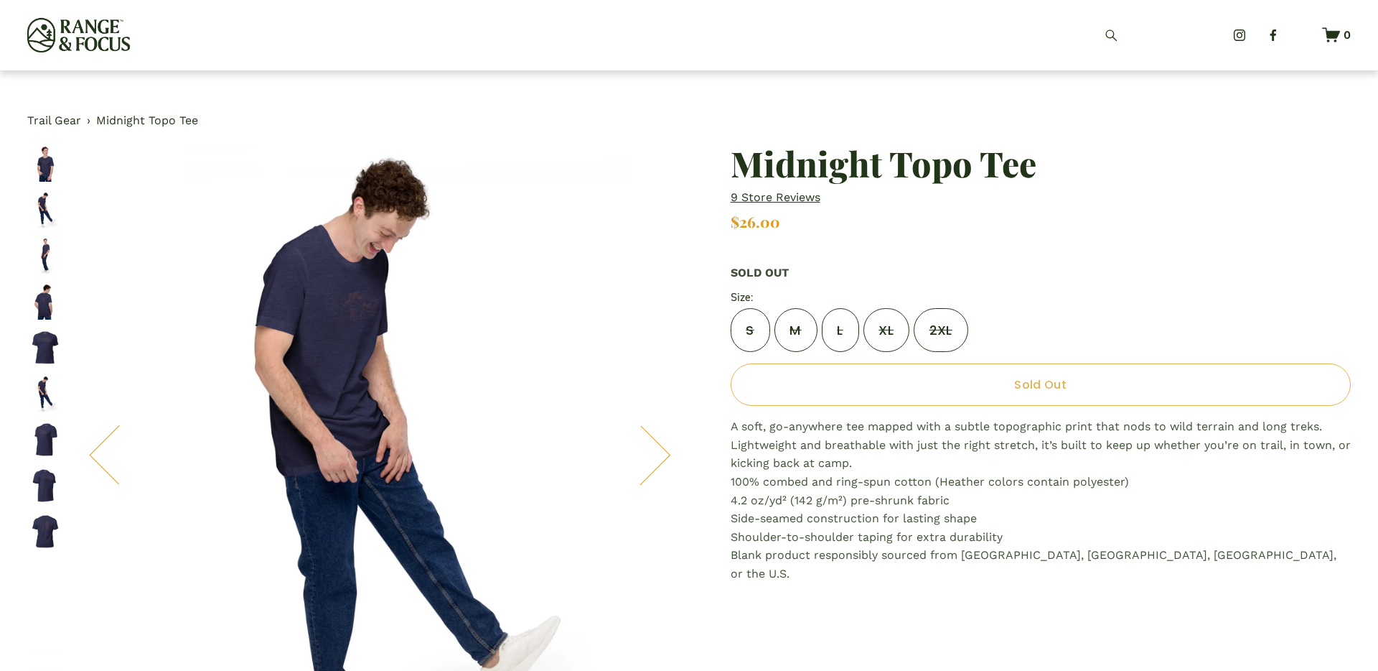
click at [39, 447] on img "Image 7 of 9" at bounding box center [45, 439] width 36 height 36
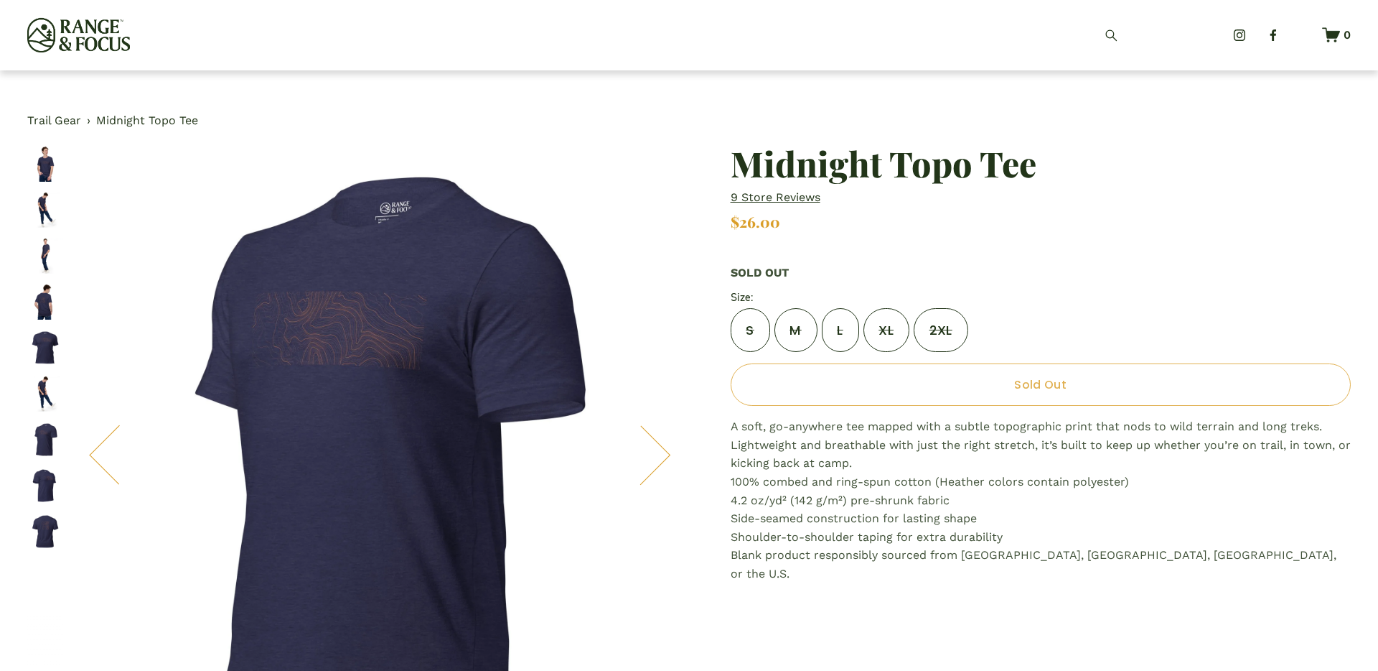
click at [32, 123] on link "Trail Gear" at bounding box center [54, 120] width 54 height 19
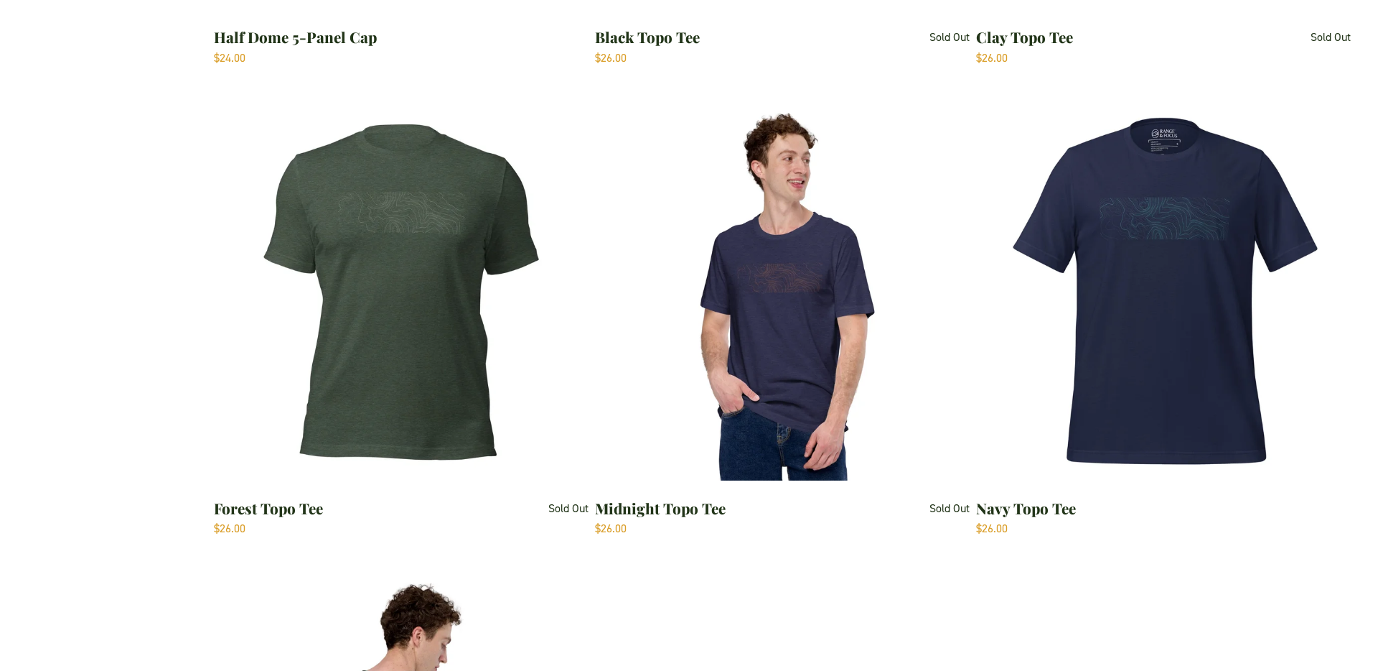
scroll to position [1947, 0]
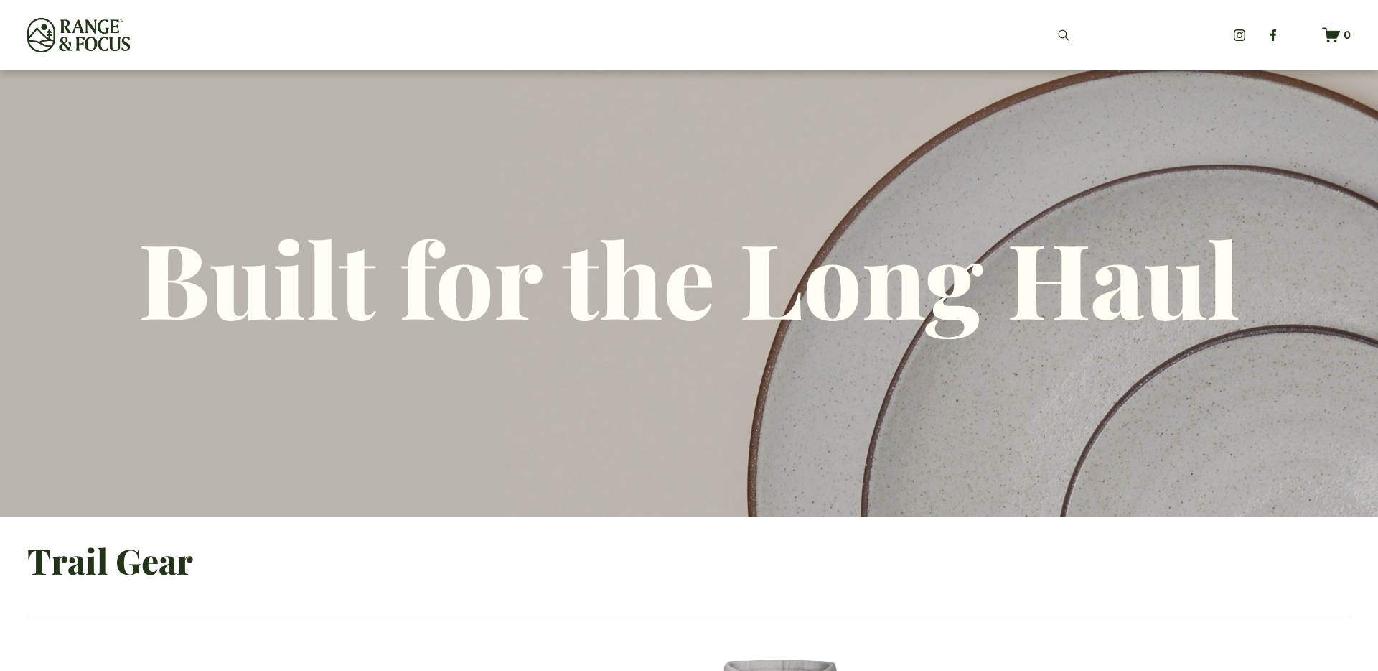
scroll to position [1947, 0]
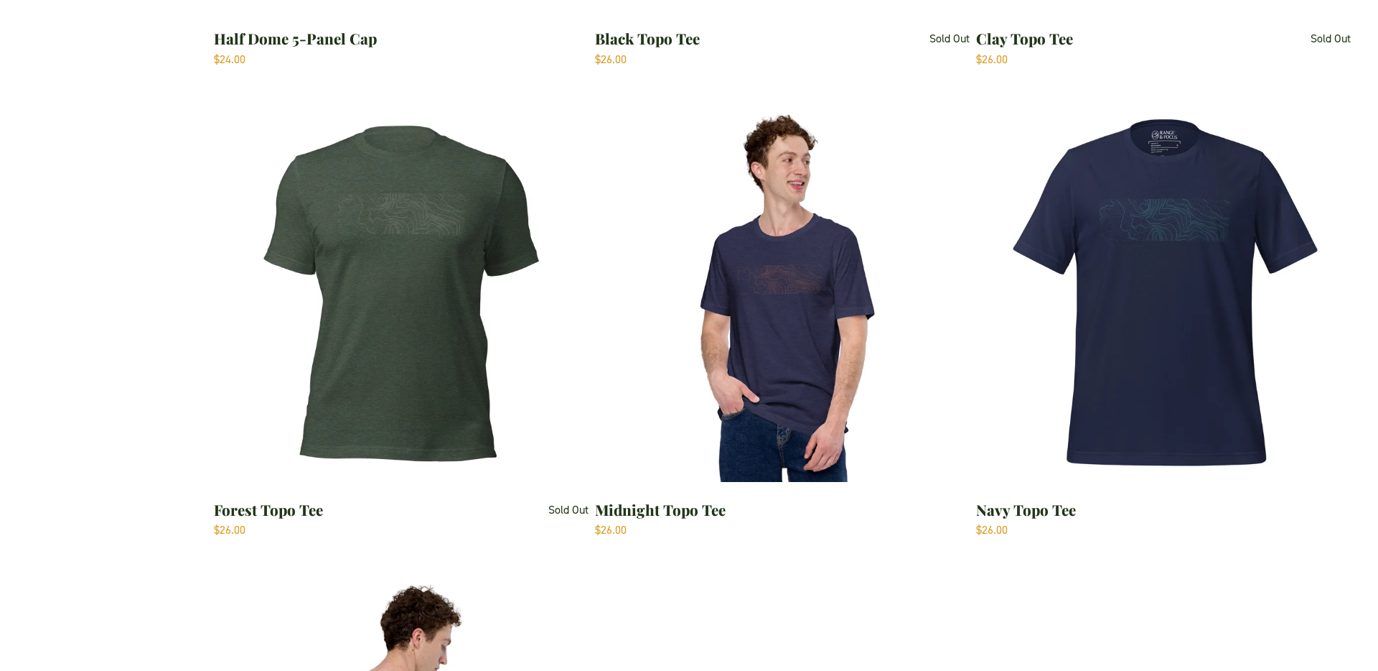
click at [423, 228] on img "Forest Topo Tee" at bounding box center [401, 294] width 374 height 374
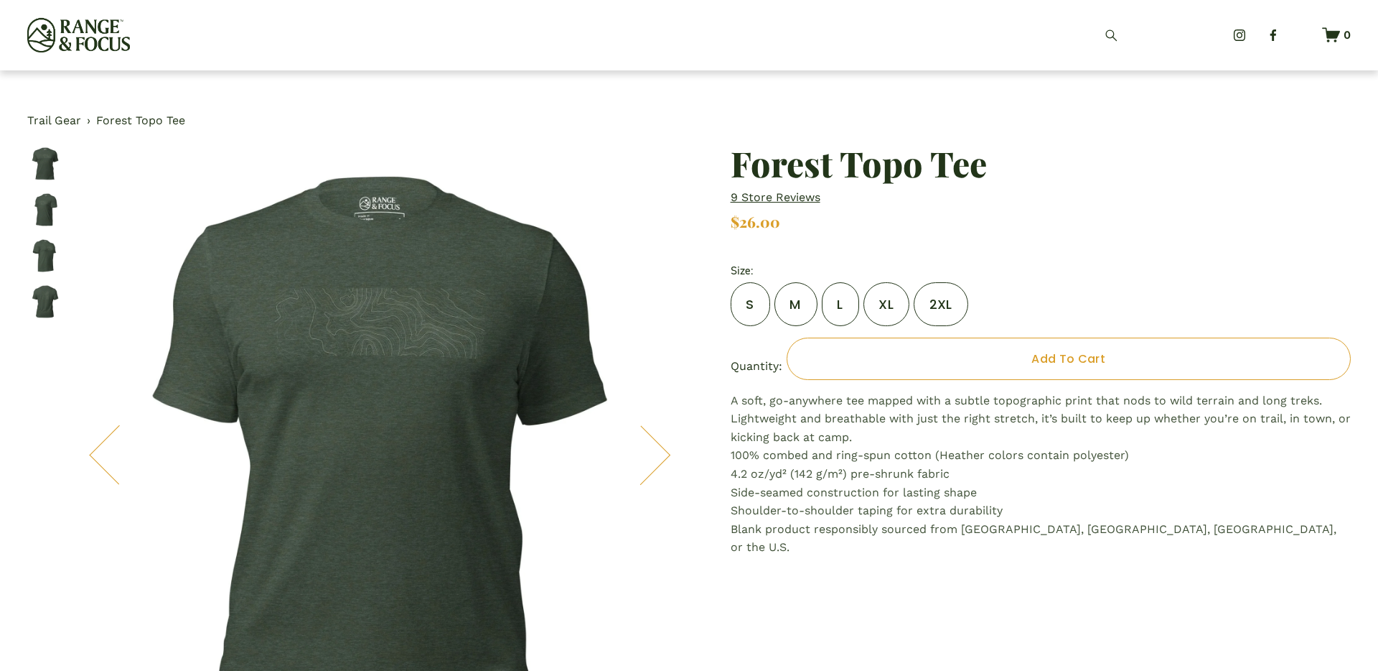
click at [58, 118] on link "Trail Gear" at bounding box center [54, 120] width 54 height 19
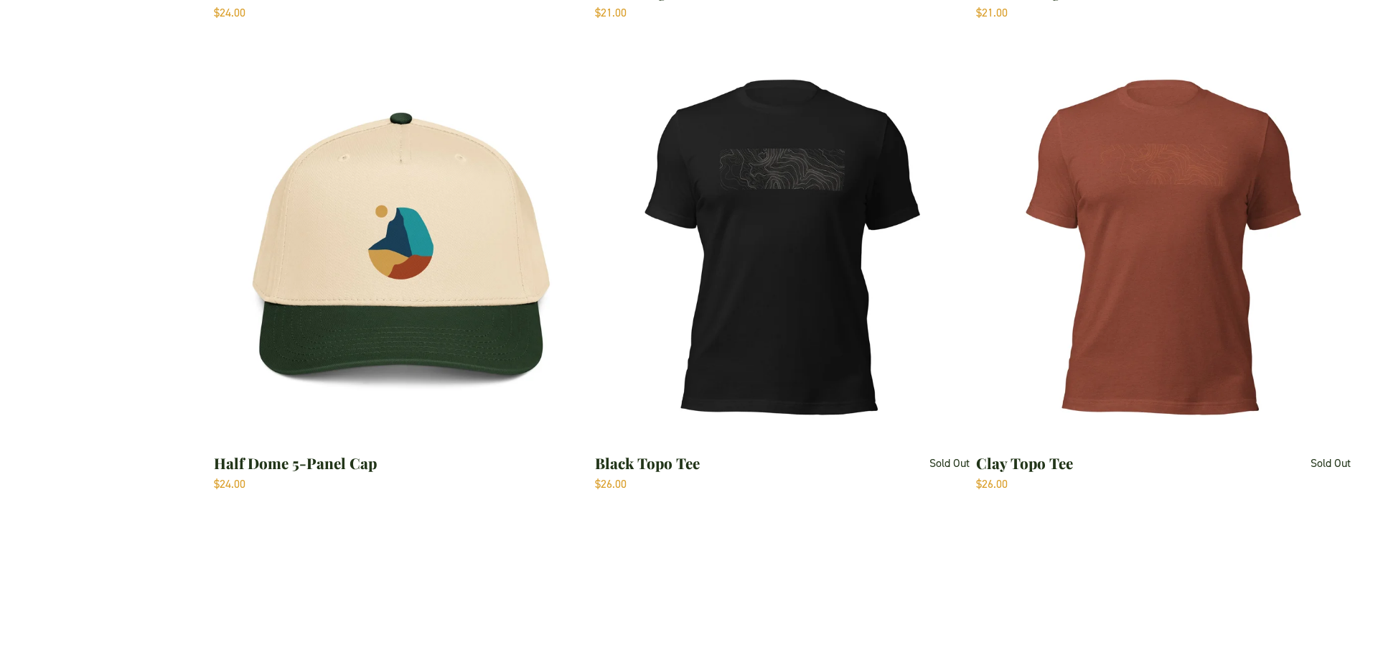
scroll to position [1522, 0]
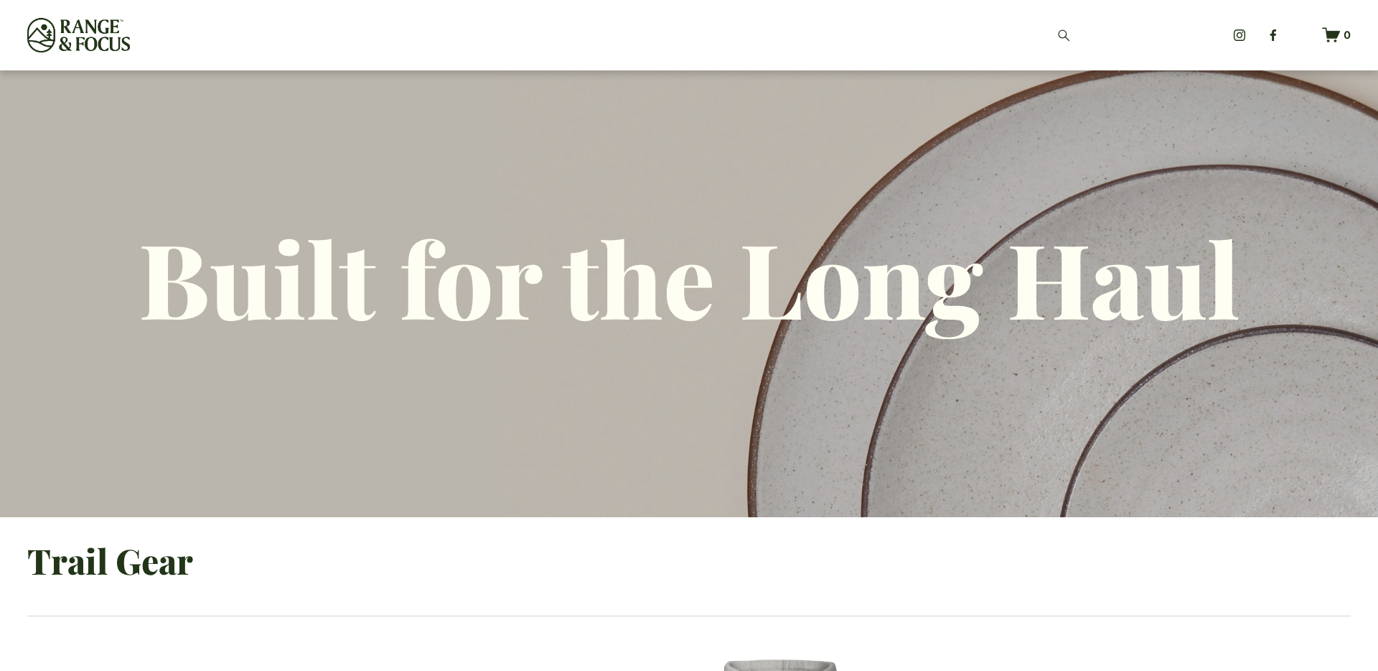
scroll to position [1522, 0]
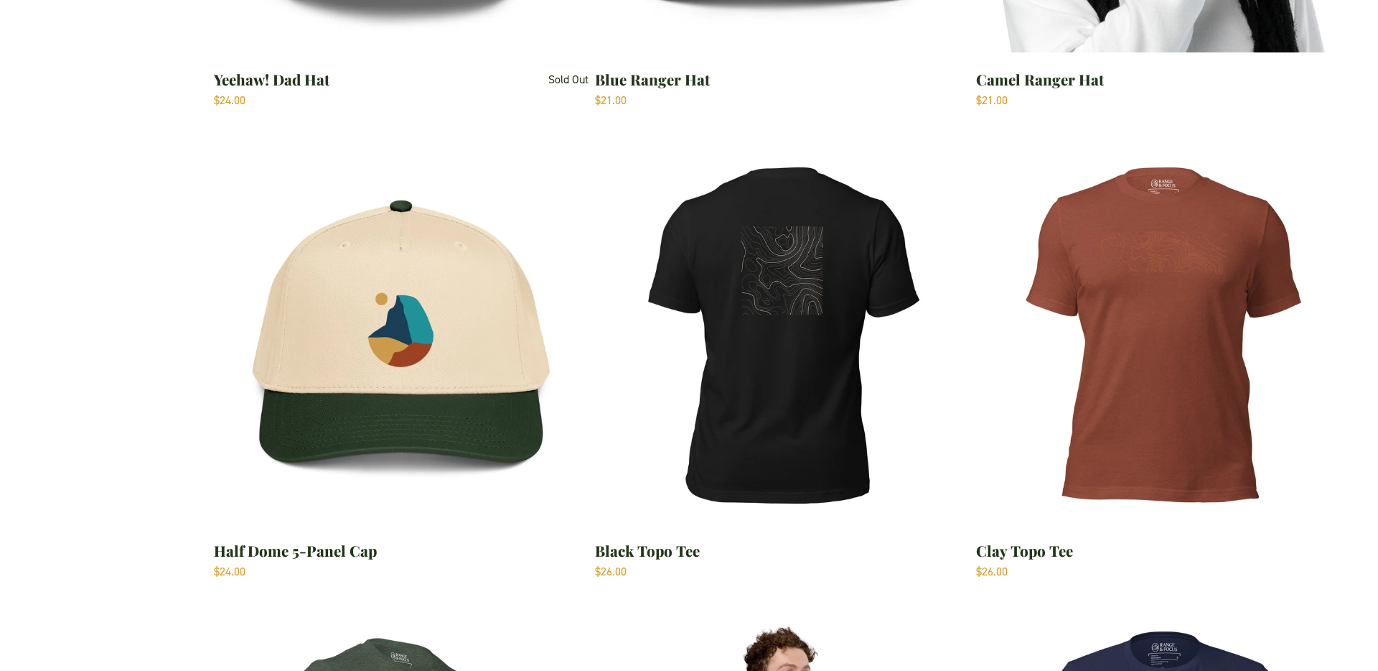
scroll to position [1381, 0]
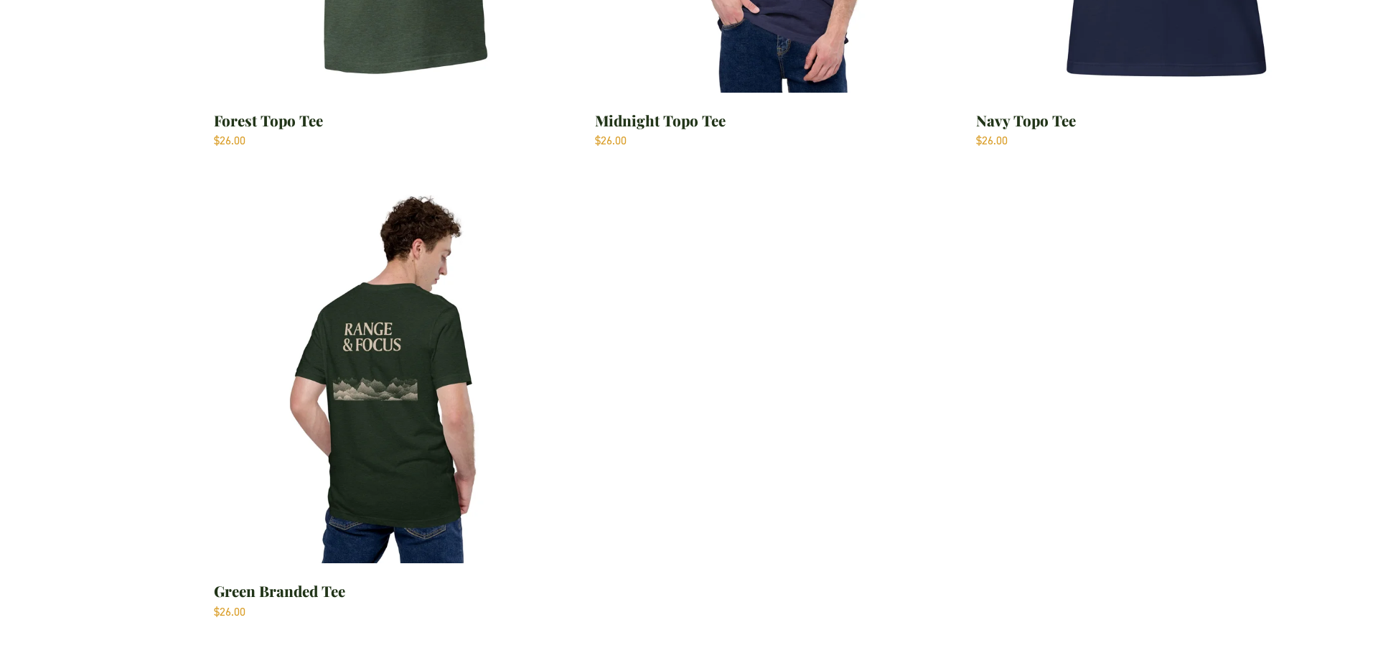
scroll to position [2332, 0]
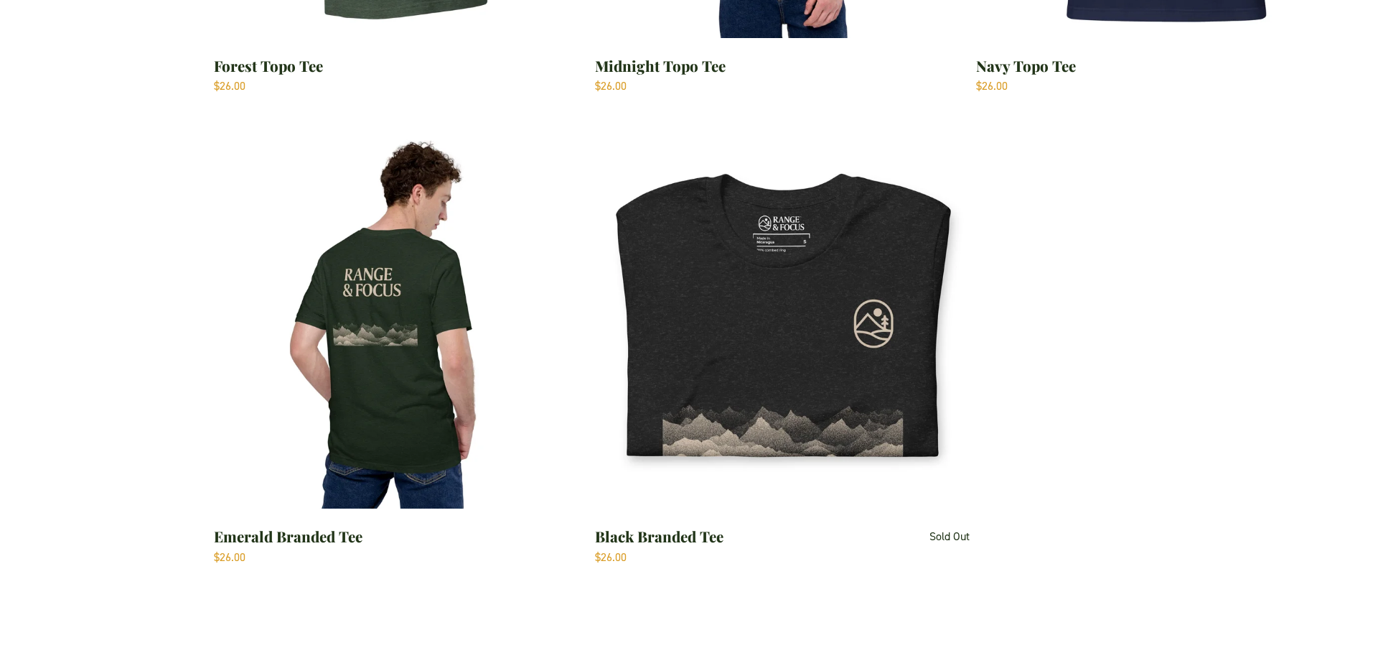
scroll to position [2391, 0]
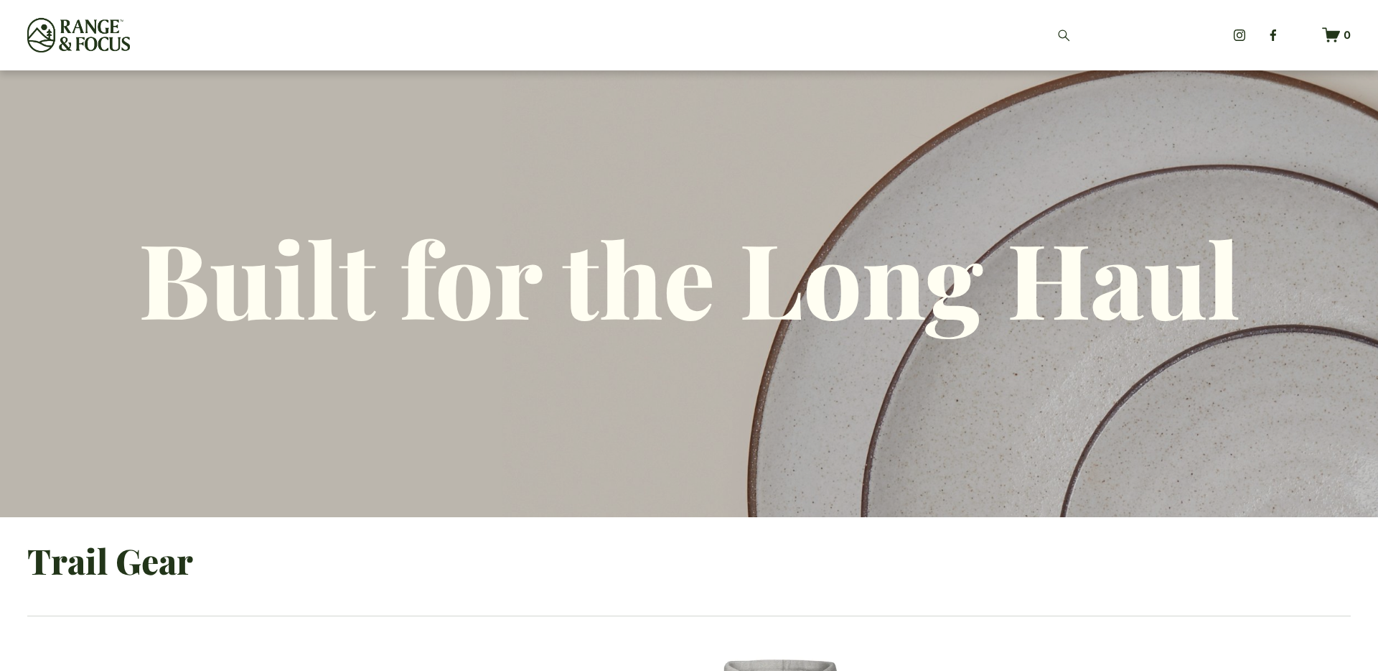
scroll to position [2391, 0]
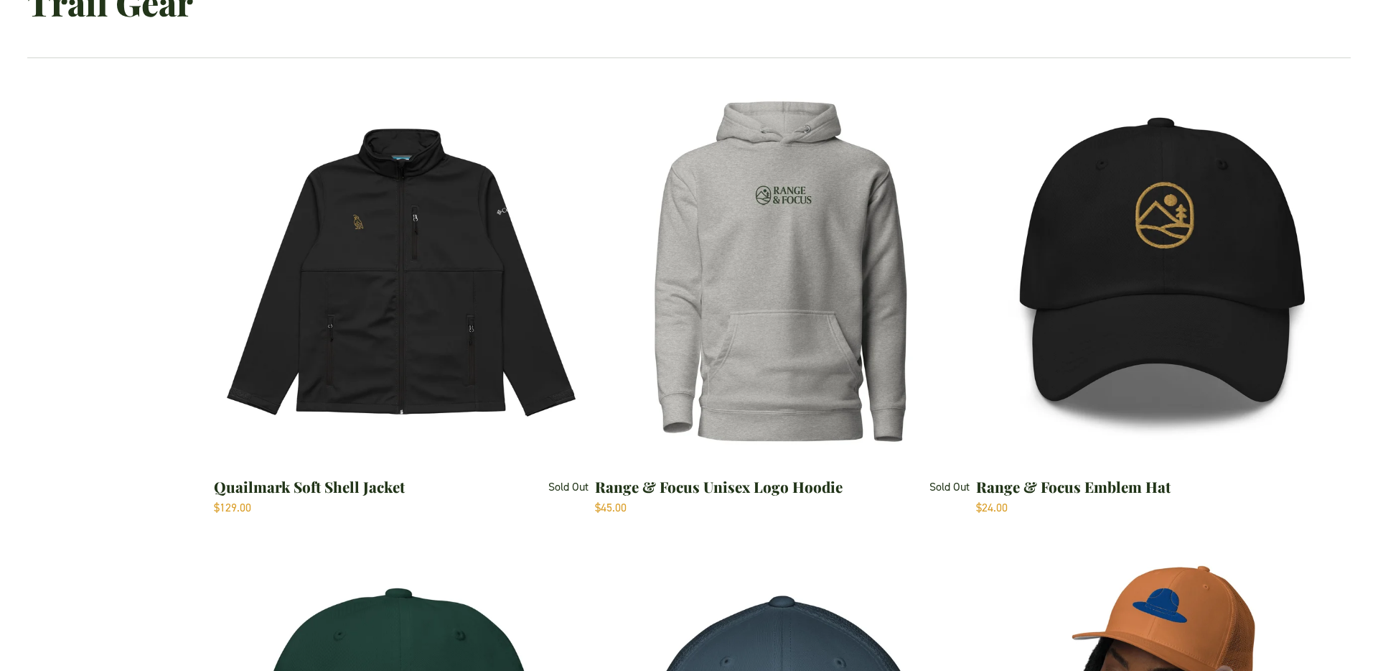
scroll to position [549, 0]
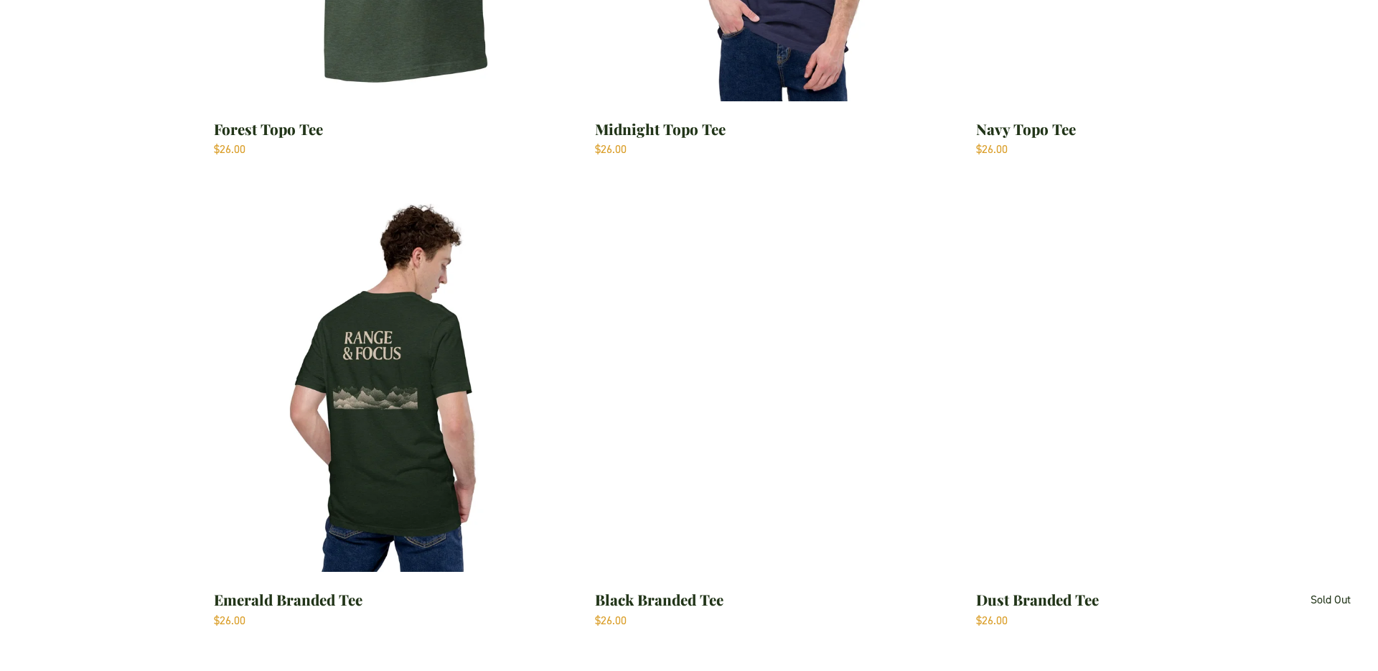
scroll to position [2332, 0]
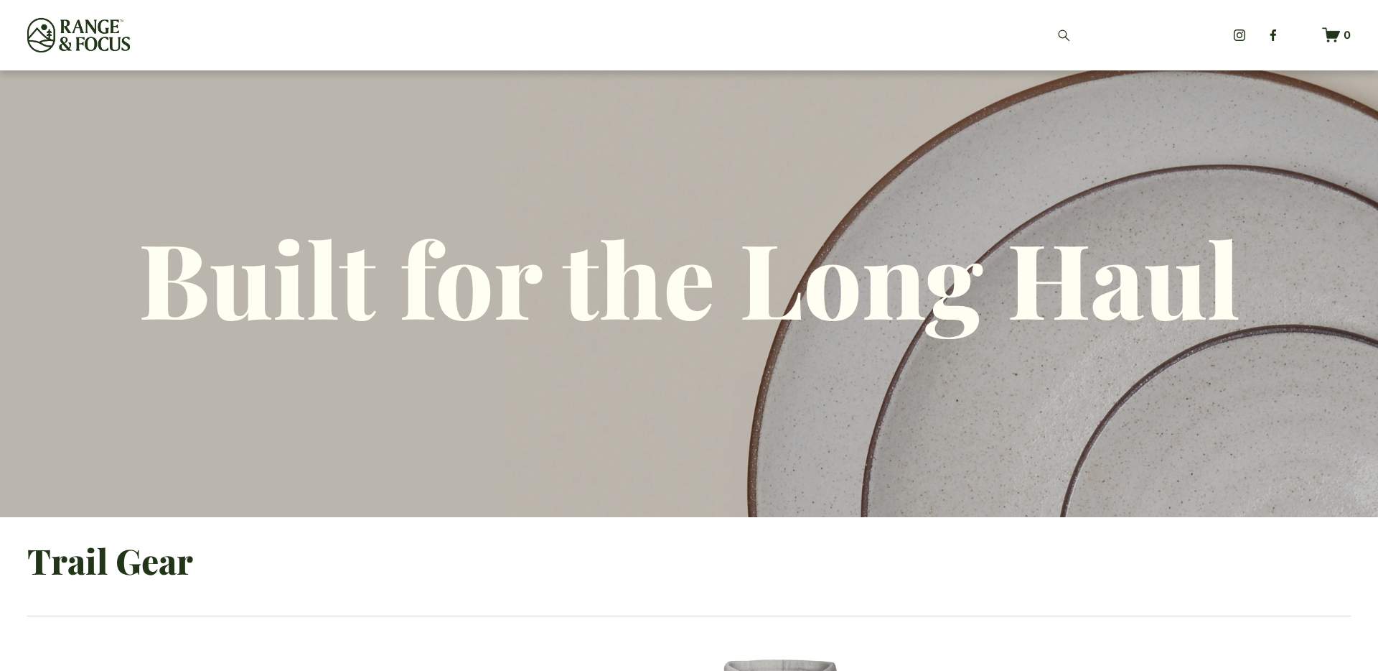
scroll to position [2332, 0]
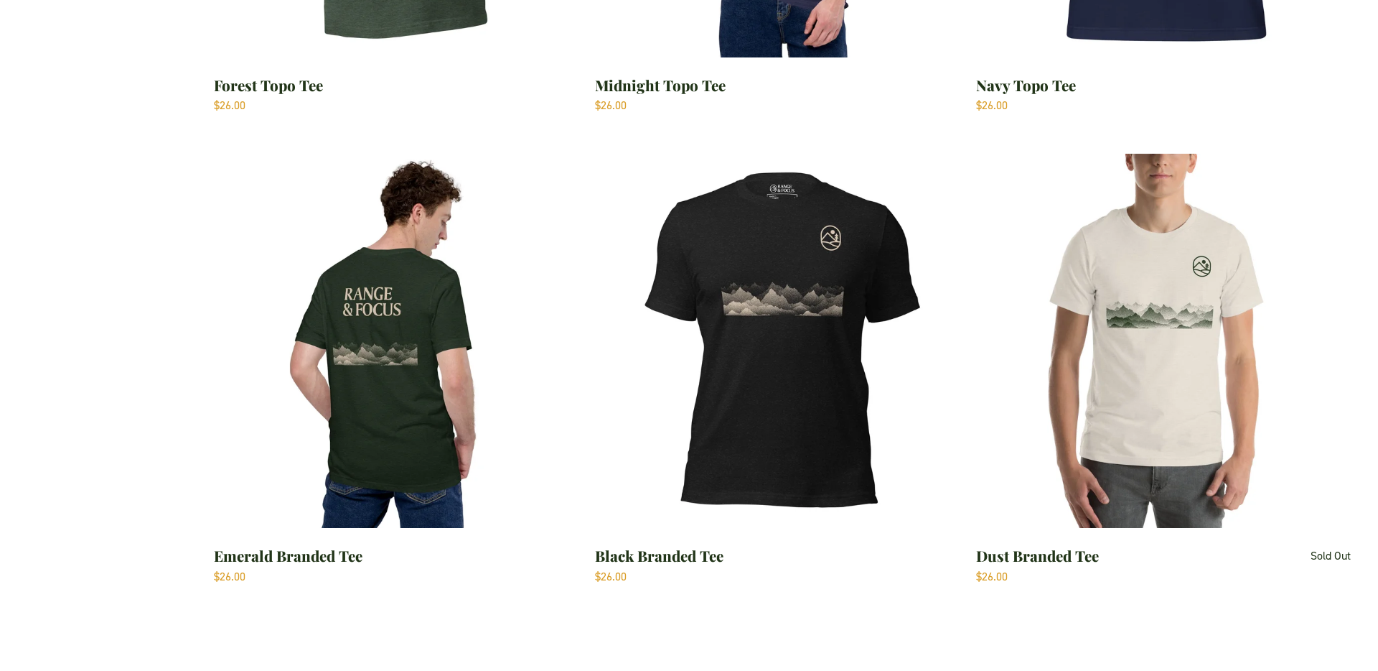
scroll to position [2393, 0]
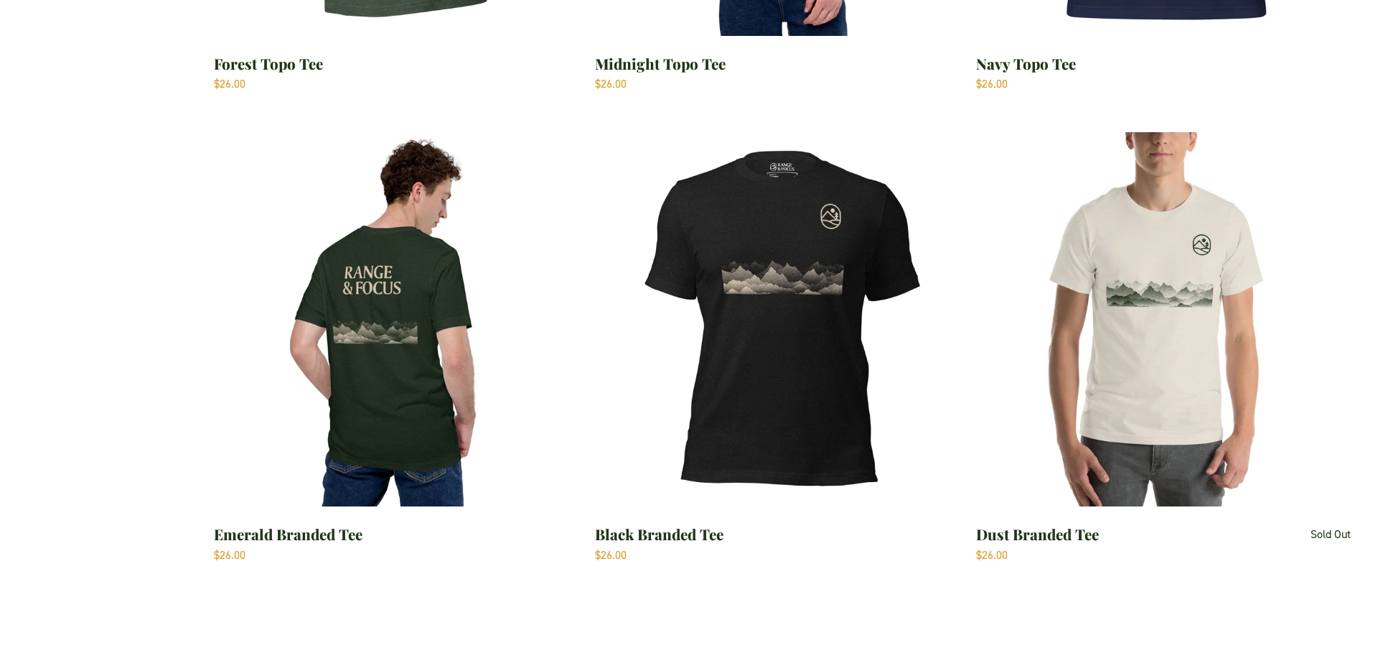
click at [811, 339] on img "Black Branded Tee" at bounding box center [782, 319] width 374 height 374
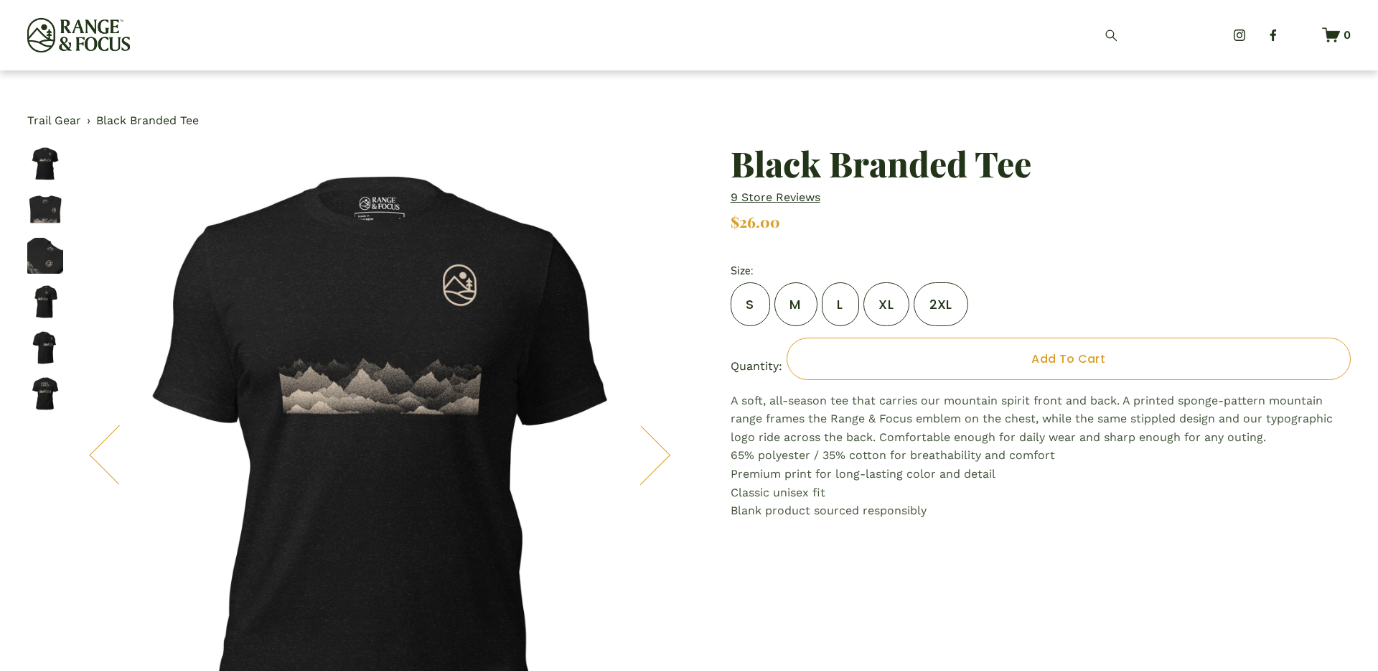
click at [47, 121] on link "Trail Gear" at bounding box center [54, 120] width 54 height 19
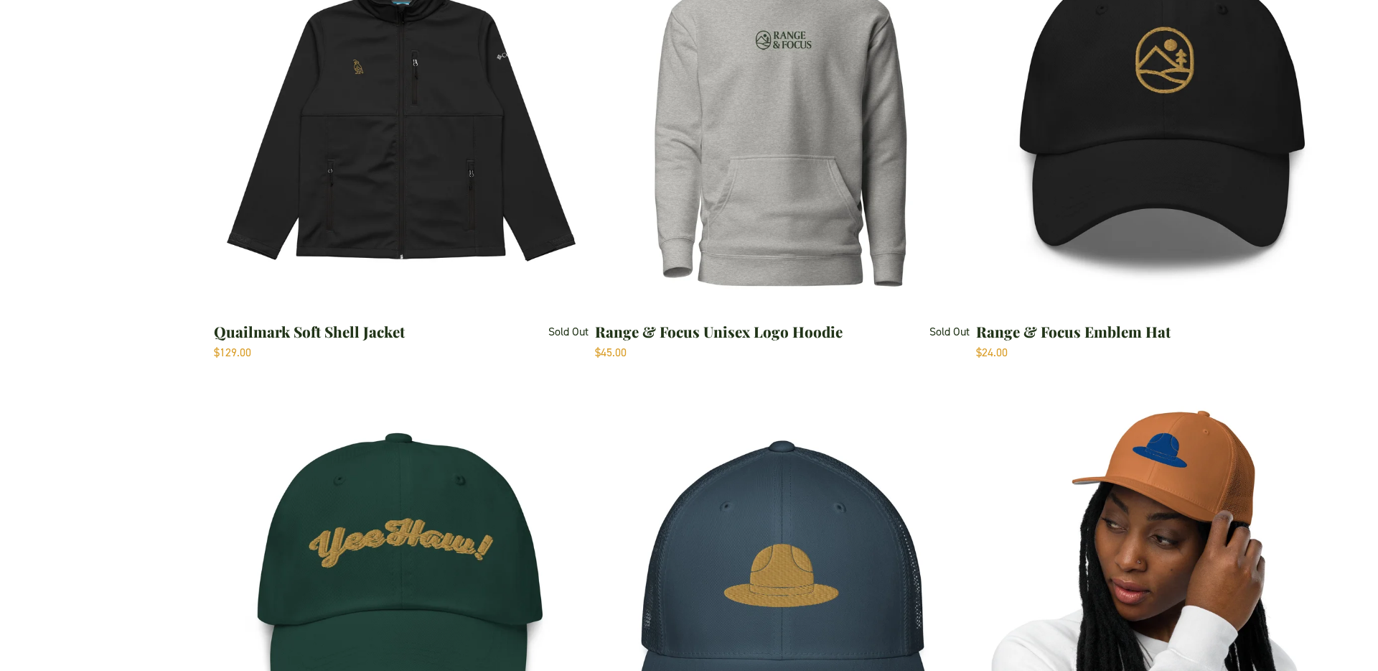
scroll to position [701, 0]
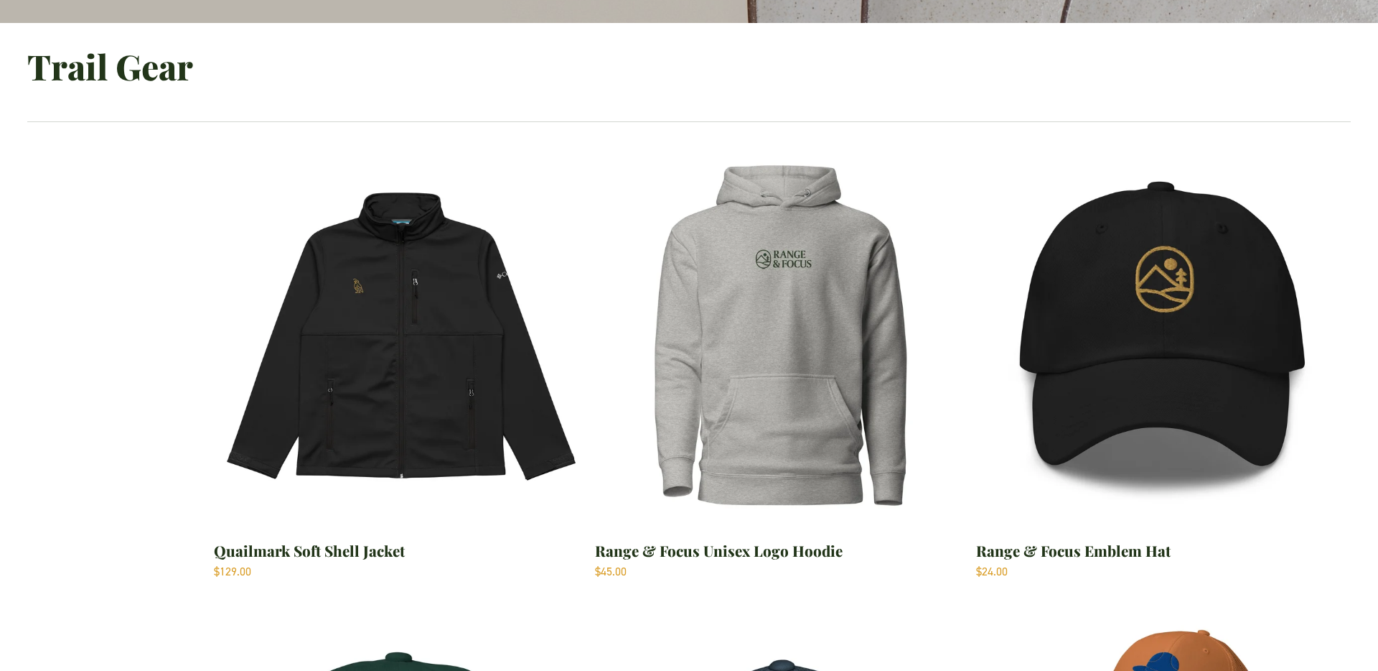
scroll to position [493, 0]
click at [479, 349] on img "Quailmark Soft Shell Jacket" at bounding box center [401, 336] width 374 height 374
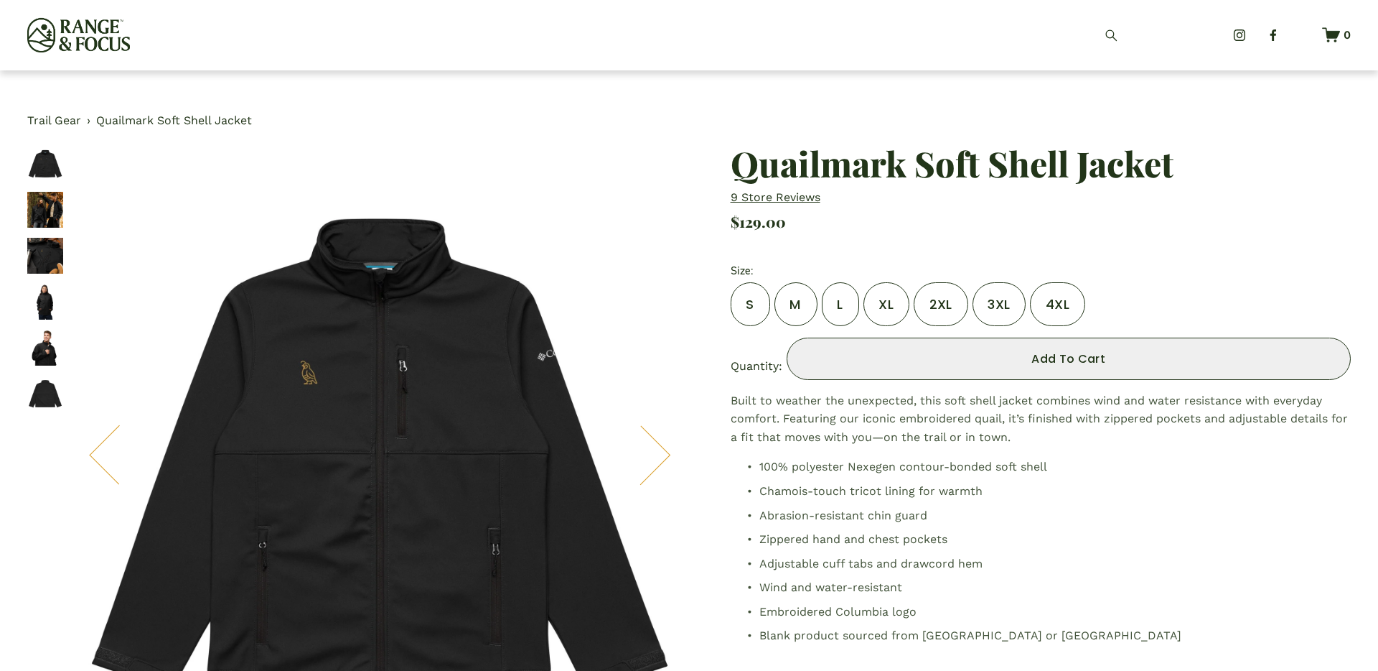
click at [860, 368] on button "Add To Cart Added!" at bounding box center [1069, 358] width 564 height 42
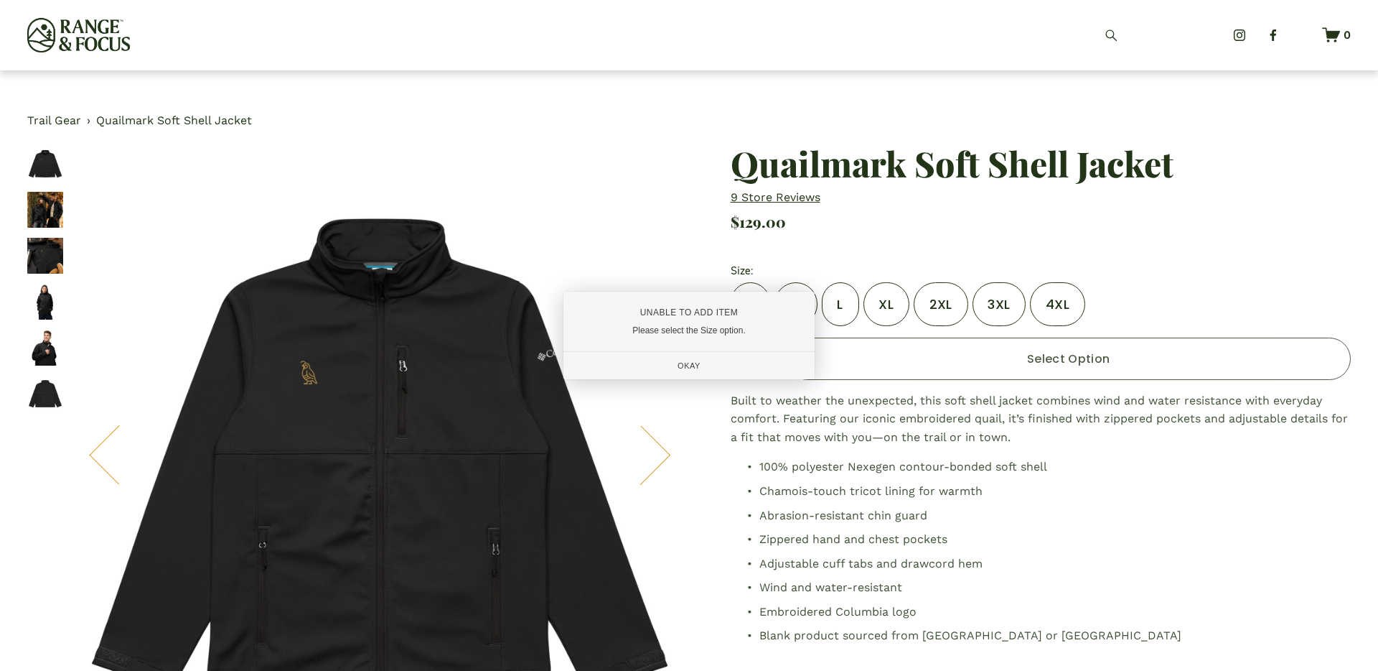
click at [761, 372] on div "Okay" at bounding box center [689, 365] width 251 height 27
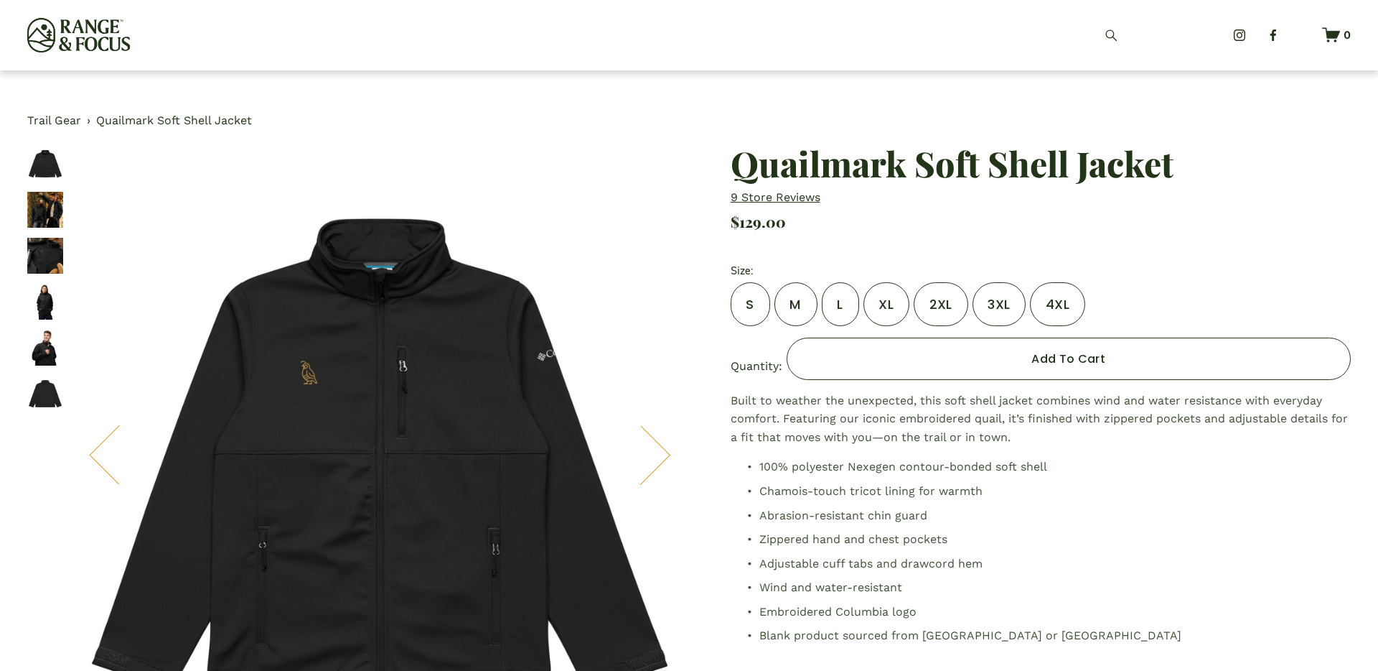
click at [803, 315] on label "M" at bounding box center [796, 304] width 43 height 44
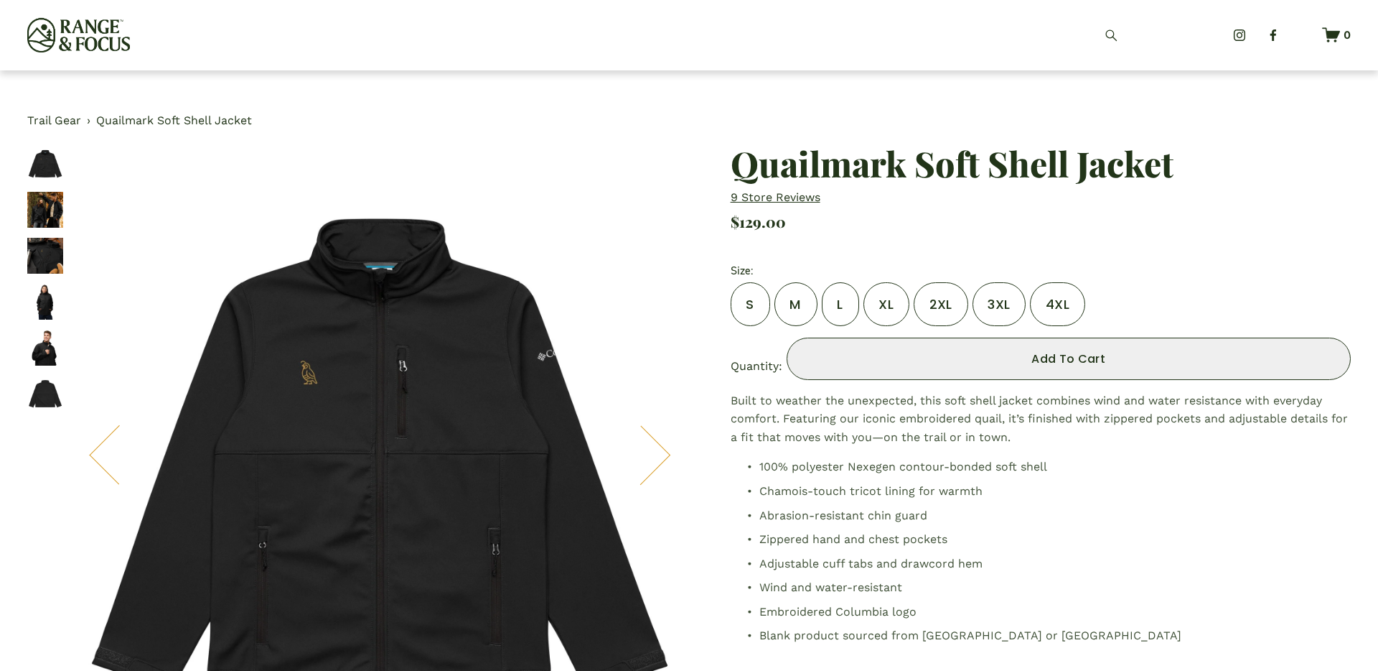
click at [844, 358] on div "Add To Cart Added!" at bounding box center [1068, 359] width 533 height 18
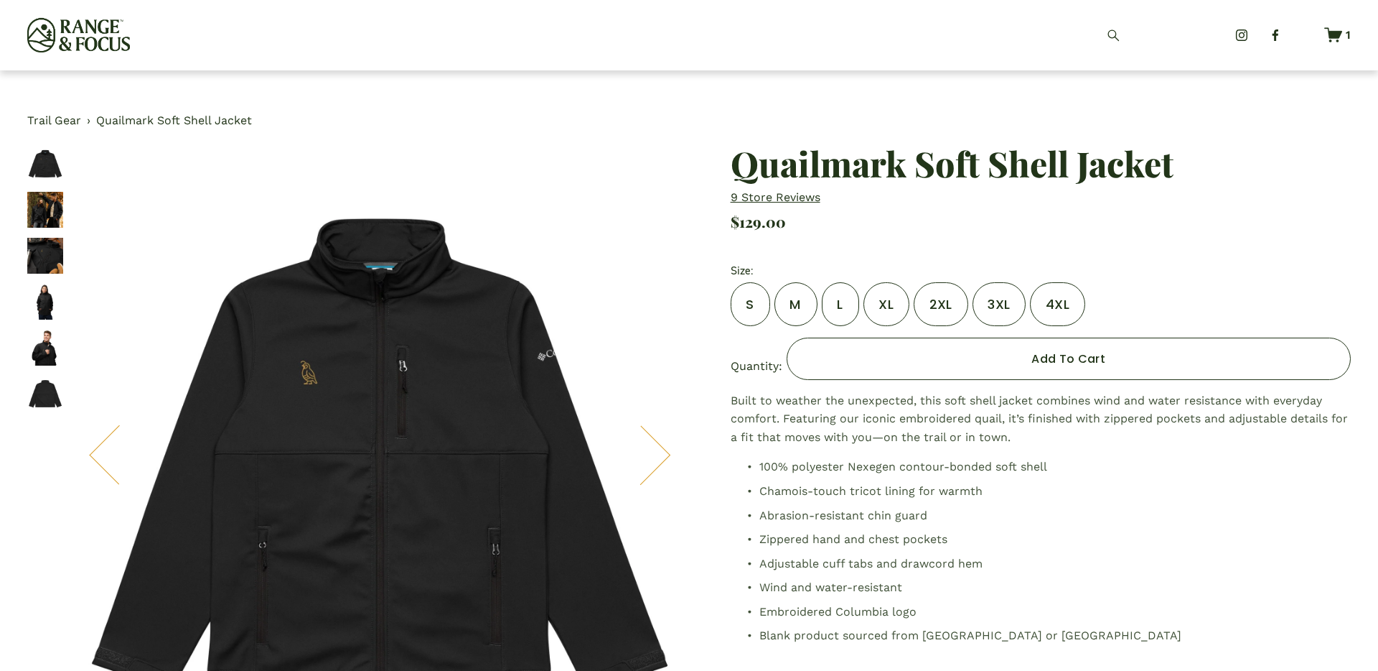
click at [43, 116] on link "Trail Gear" at bounding box center [54, 120] width 54 height 19
